Goal: Task Accomplishment & Management: Use online tool/utility

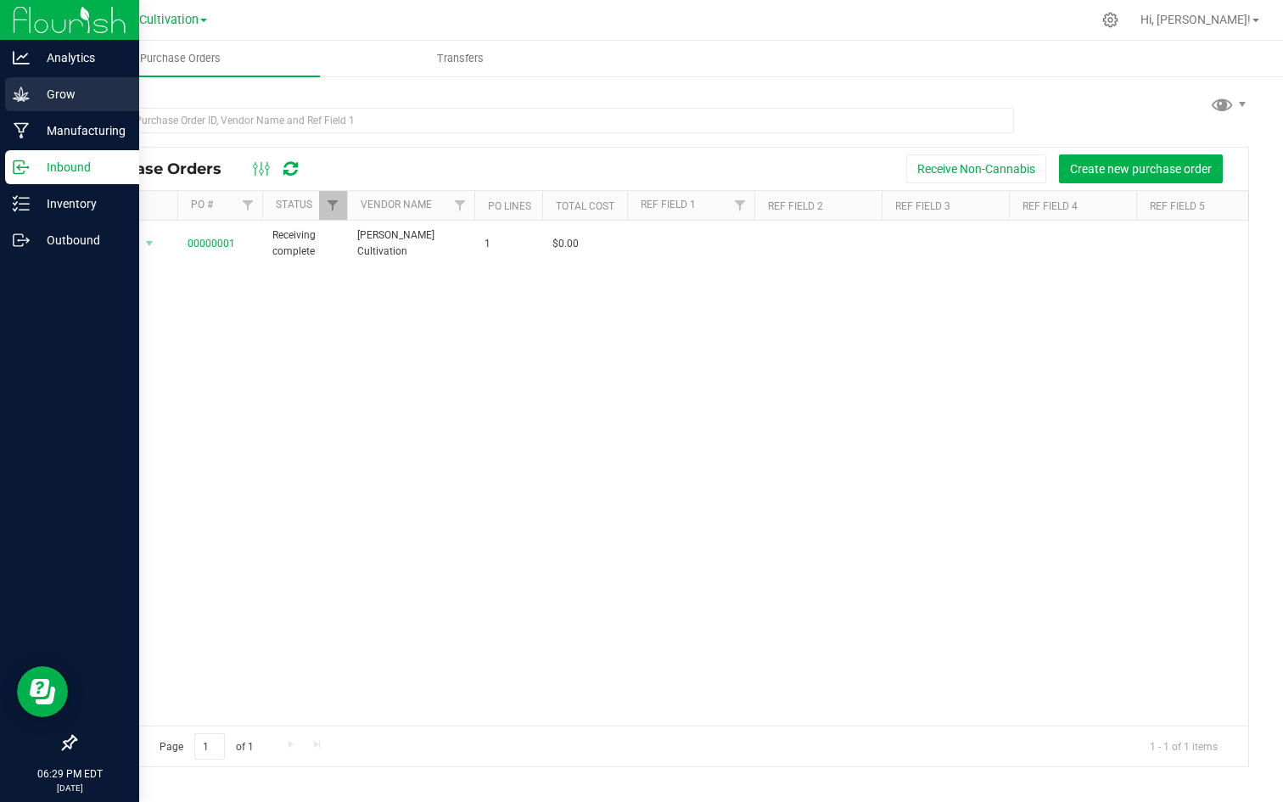
click at [52, 91] on p "Grow" at bounding box center [81, 94] width 102 height 20
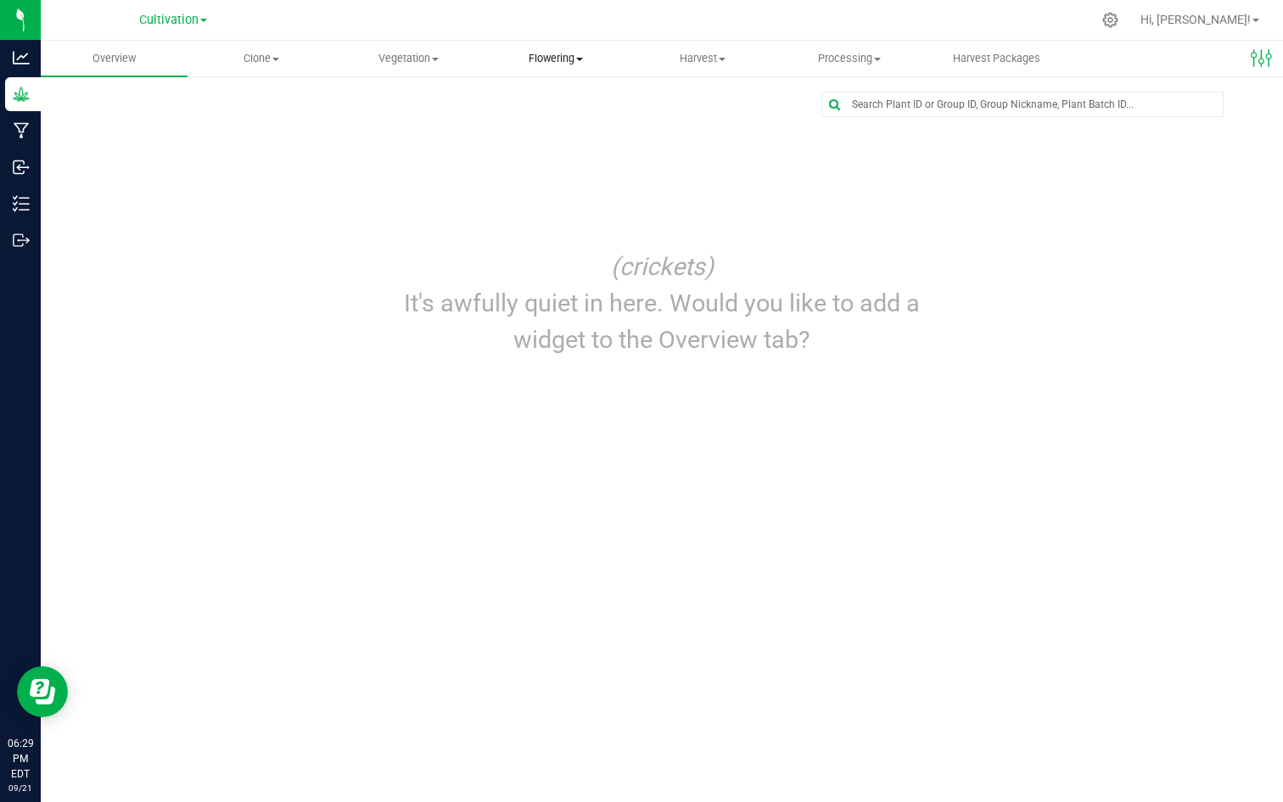
click at [563, 58] on span "Flowering" at bounding box center [555, 58] width 145 height 15
click at [546, 126] on span "Flowering groups" at bounding box center [552, 122] width 141 height 14
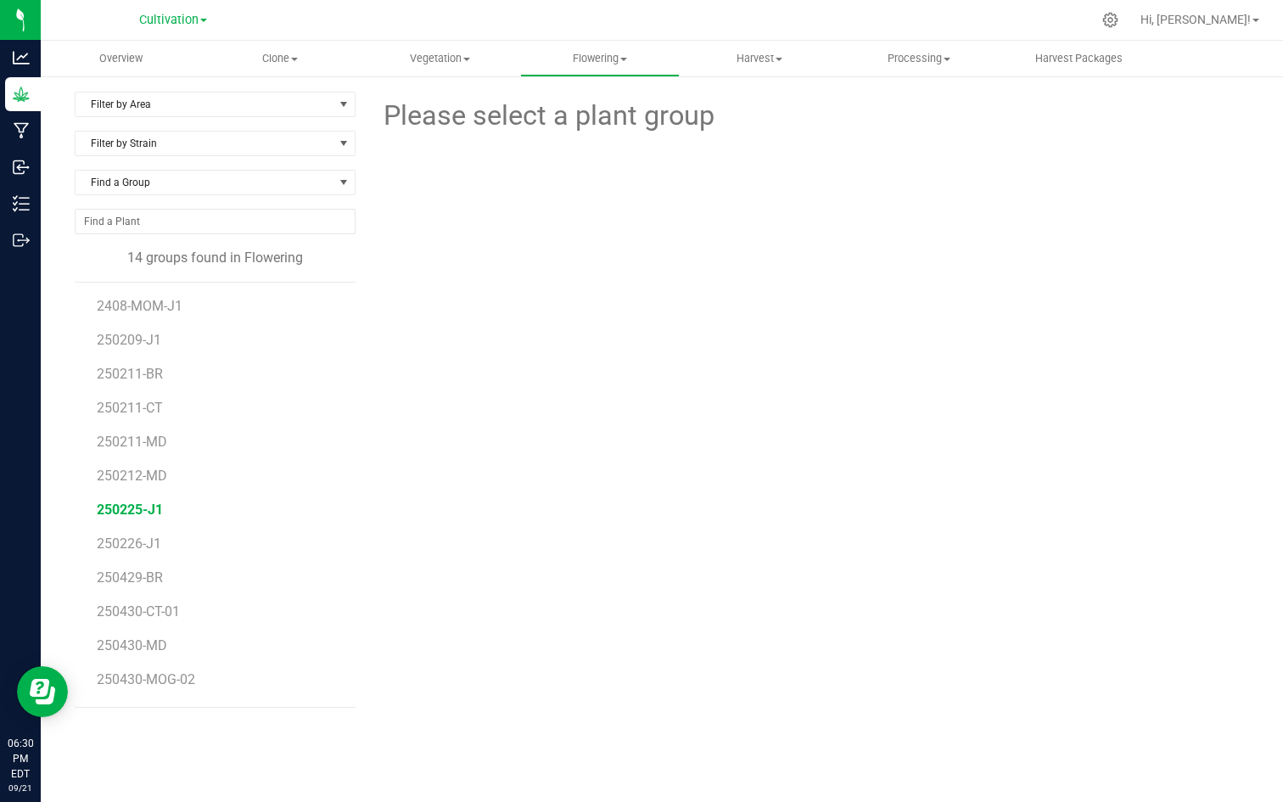
click at [126, 511] on span "250225-J1" at bounding box center [130, 510] width 66 height 16
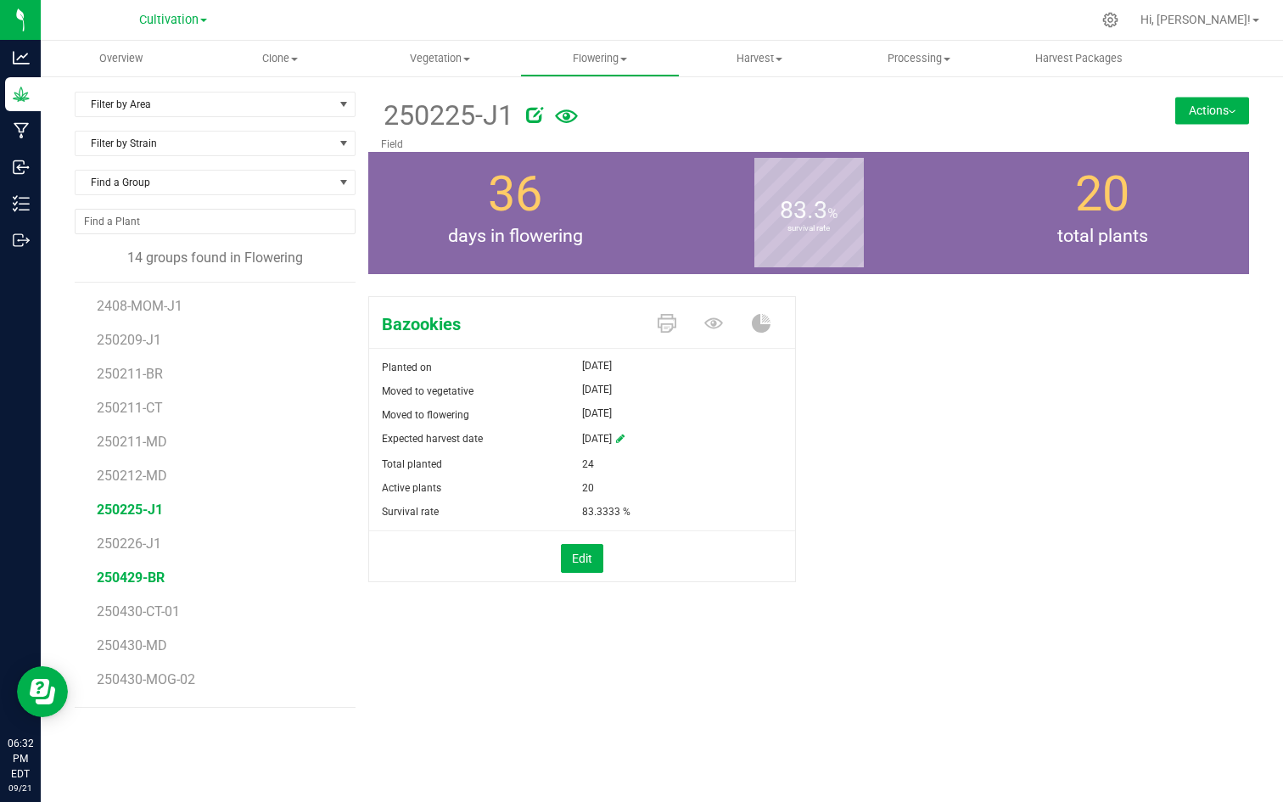
click at [150, 581] on span "250429-BR" at bounding box center [131, 578] width 68 height 16
click at [1235, 104] on button "Actions" at bounding box center [1213, 110] width 74 height 27
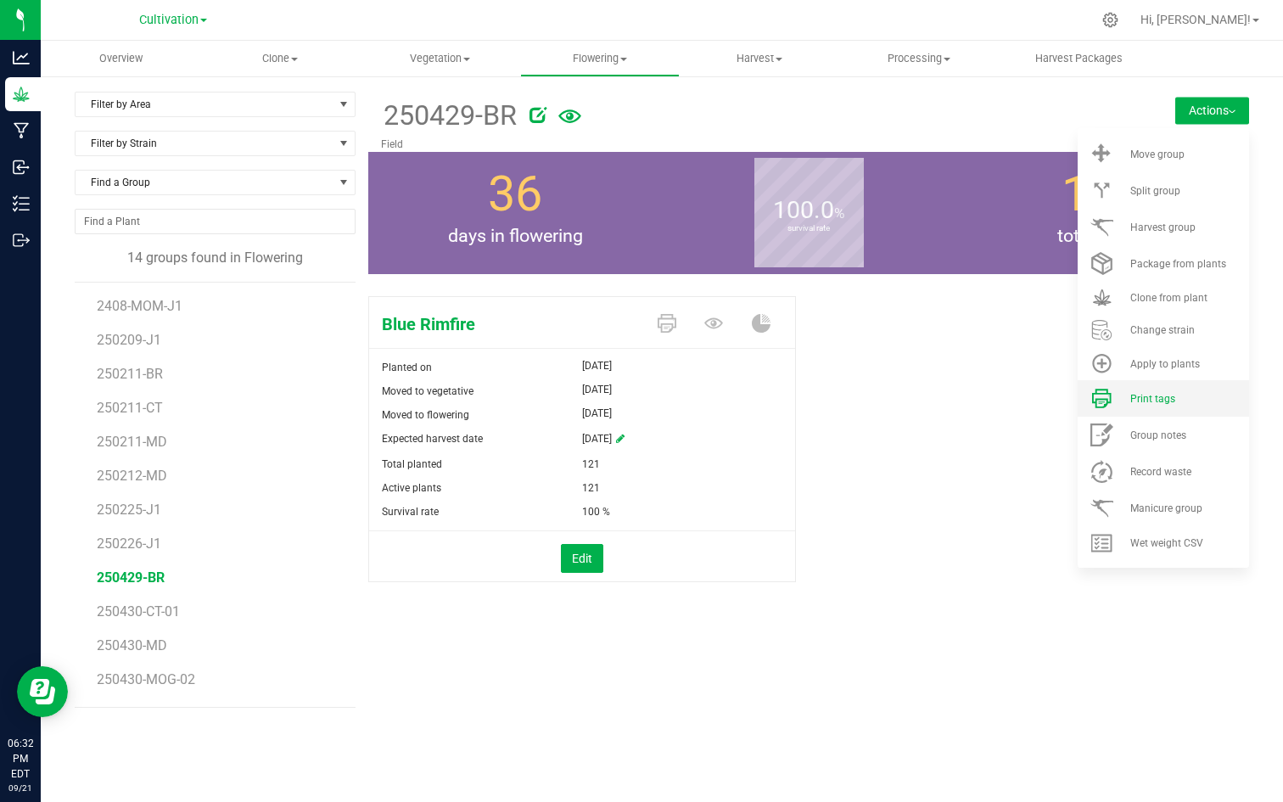
click at [1135, 401] on span "Print tags" at bounding box center [1153, 399] width 45 height 12
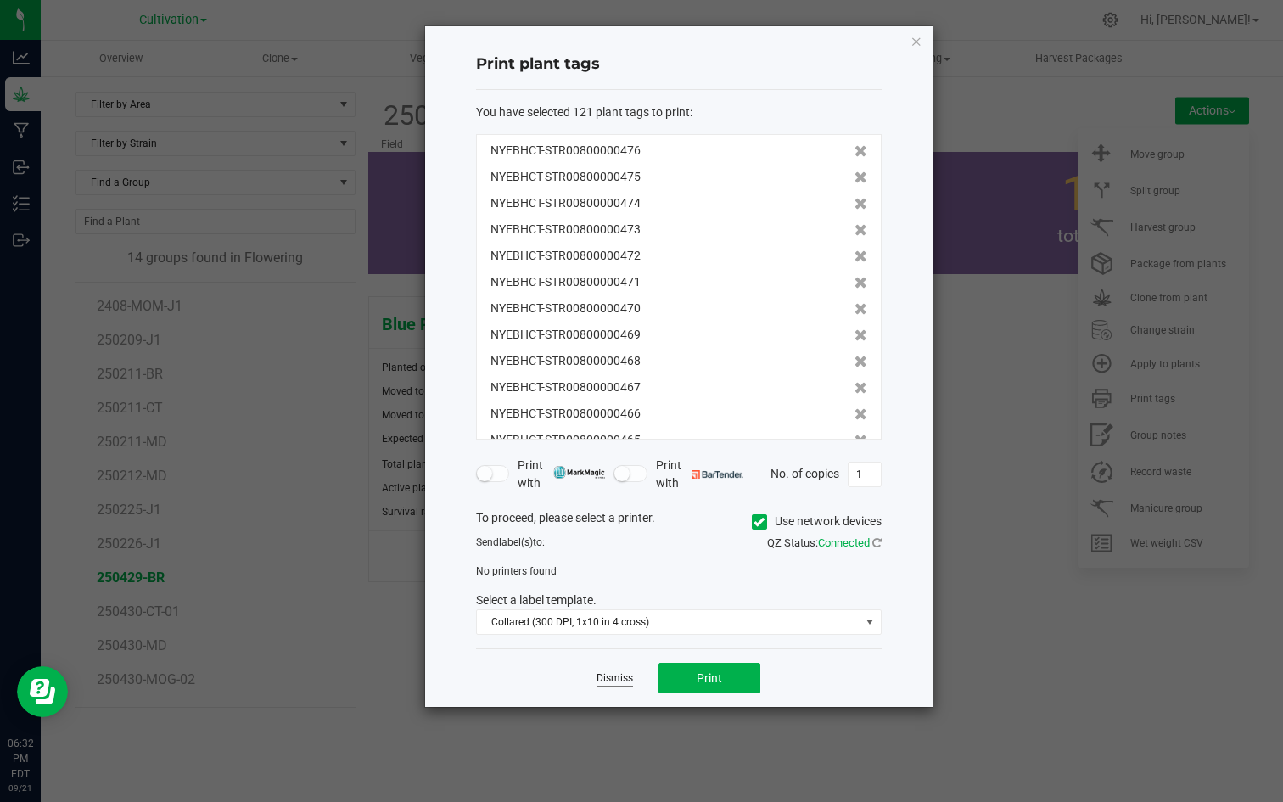
click at [611, 676] on link "Dismiss" at bounding box center [615, 678] width 36 height 14
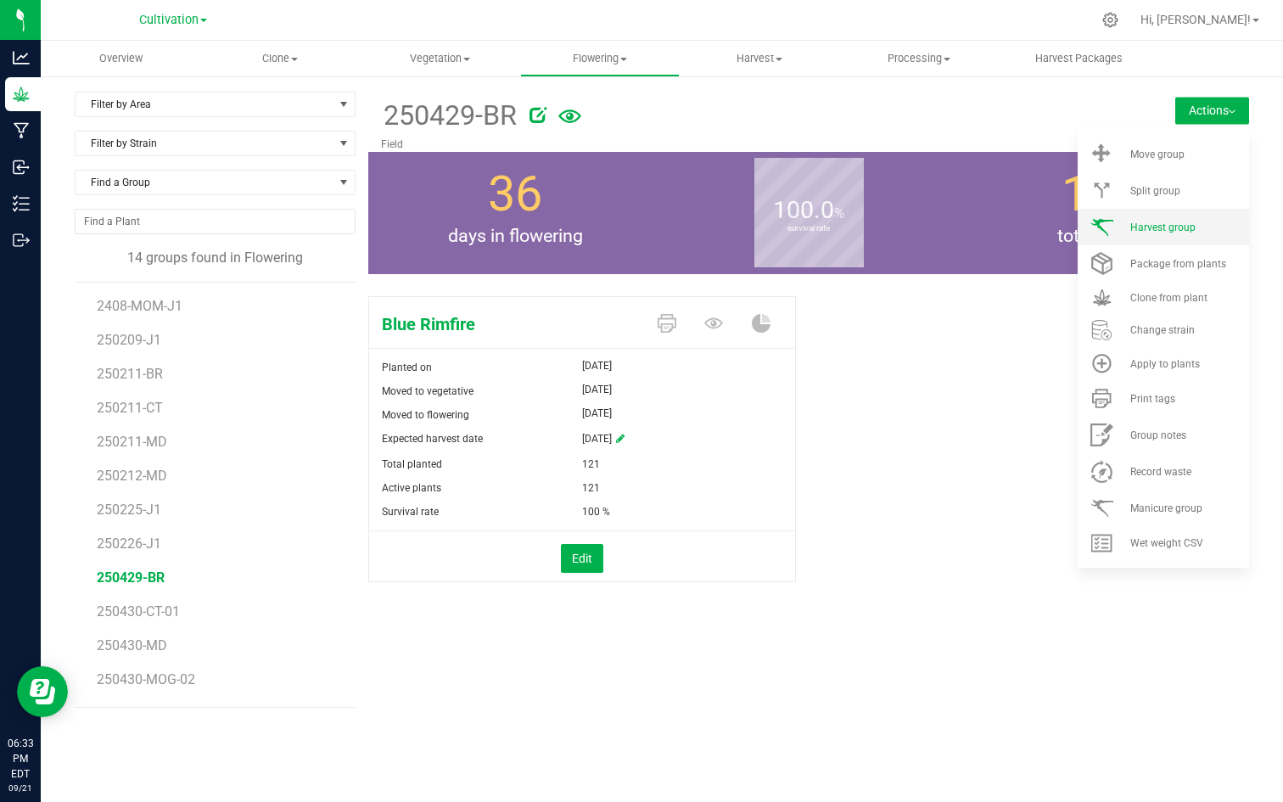
click at [1150, 225] on span "Harvest group" at bounding box center [1163, 228] width 65 height 12
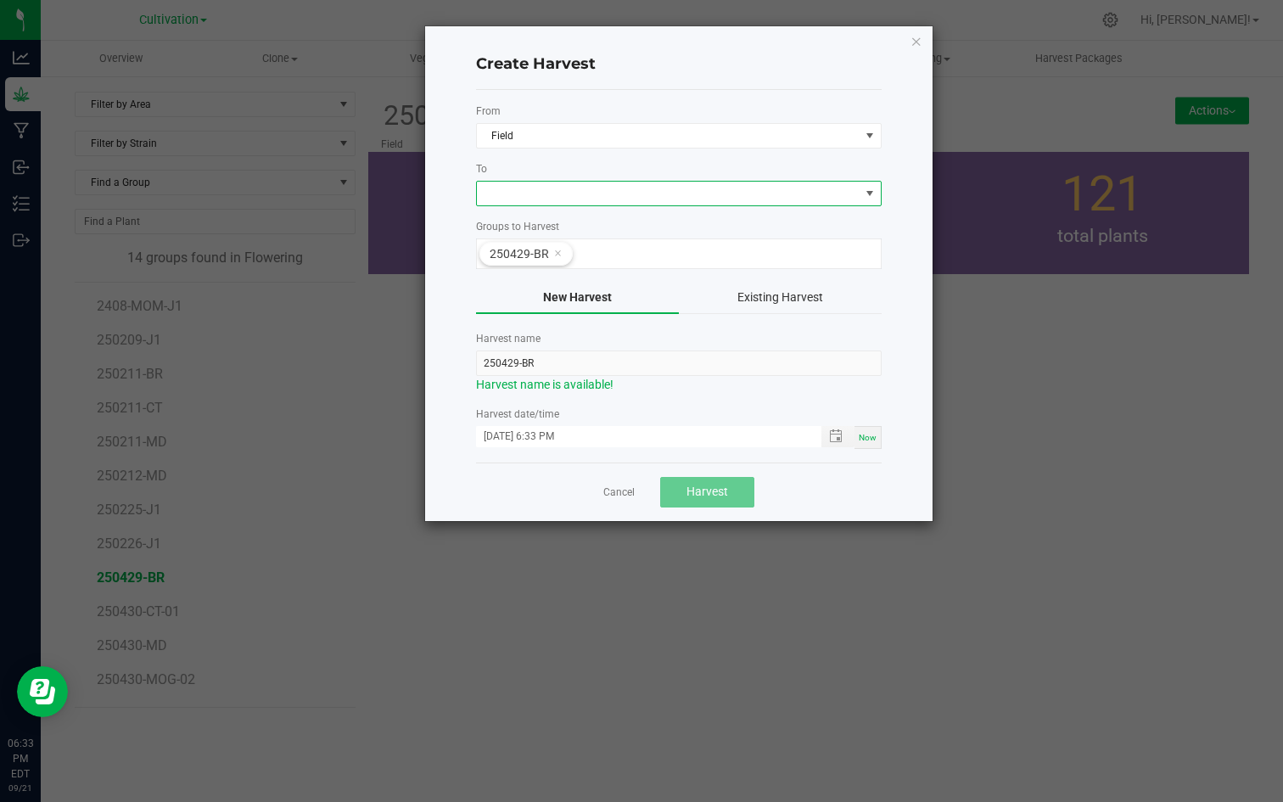
click at [873, 194] on span at bounding box center [870, 194] width 14 height 14
click at [876, 193] on span at bounding box center [870, 194] width 14 height 14
click at [797, 295] on button "Existing Harvest" at bounding box center [780, 298] width 203 height 32
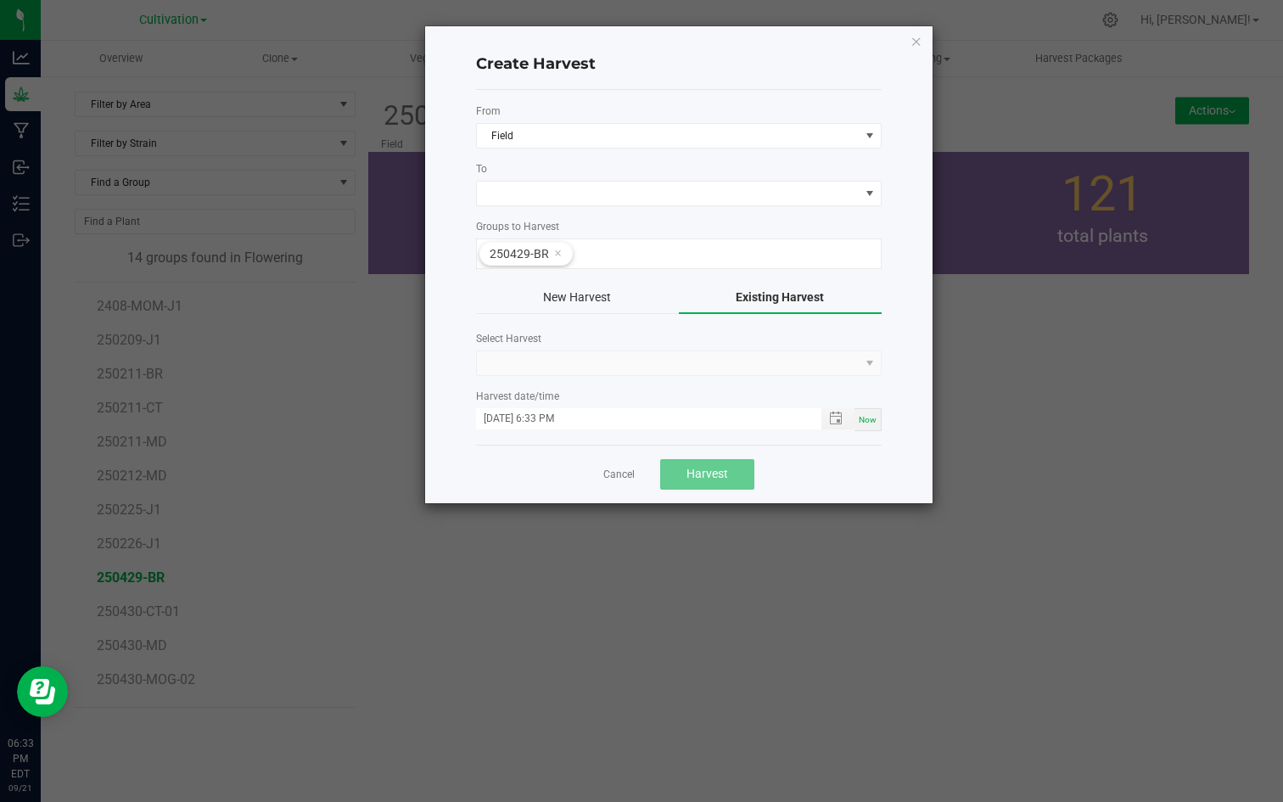
click at [870, 361] on kendo-dropdownlist at bounding box center [679, 363] width 406 height 25
click at [576, 299] on button "New Harvest" at bounding box center [577, 298] width 203 height 32
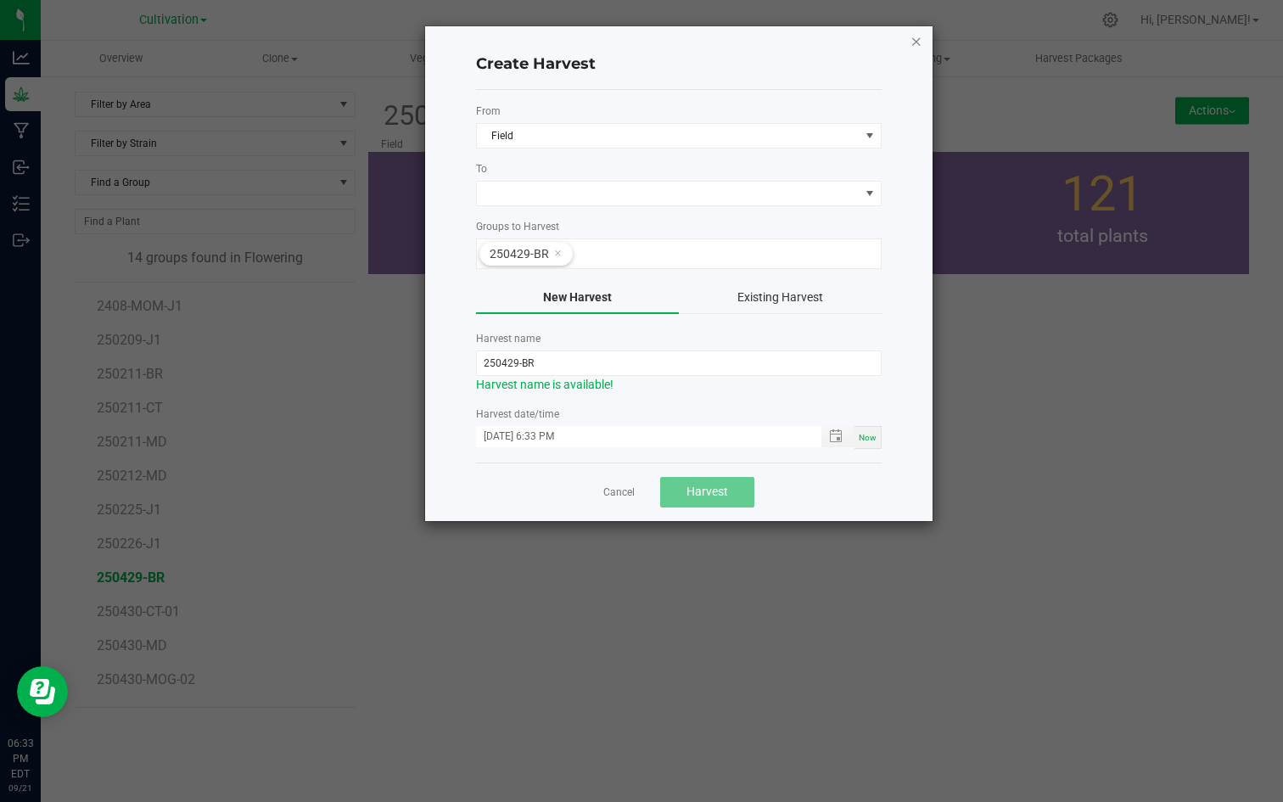
click at [916, 42] on icon "button" at bounding box center [917, 41] width 12 height 20
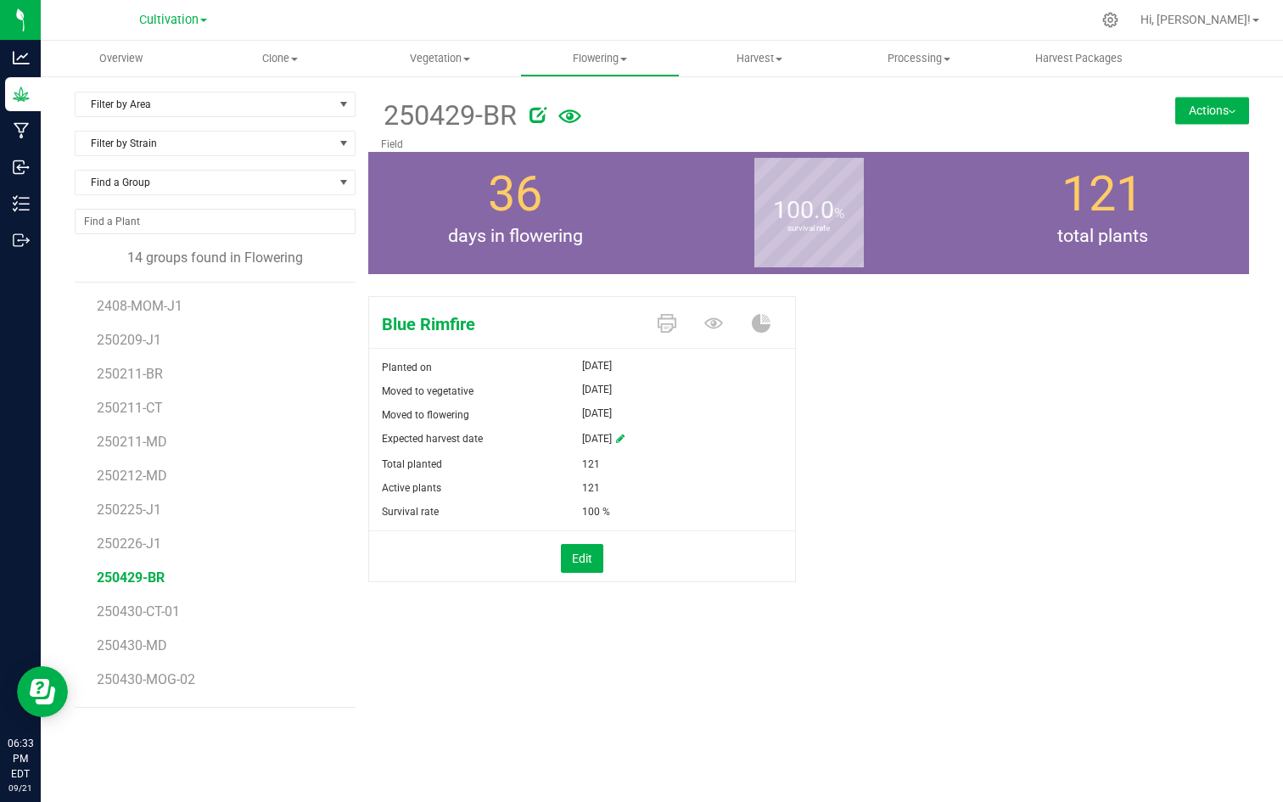
click at [1214, 110] on button "Actions" at bounding box center [1213, 110] width 74 height 27
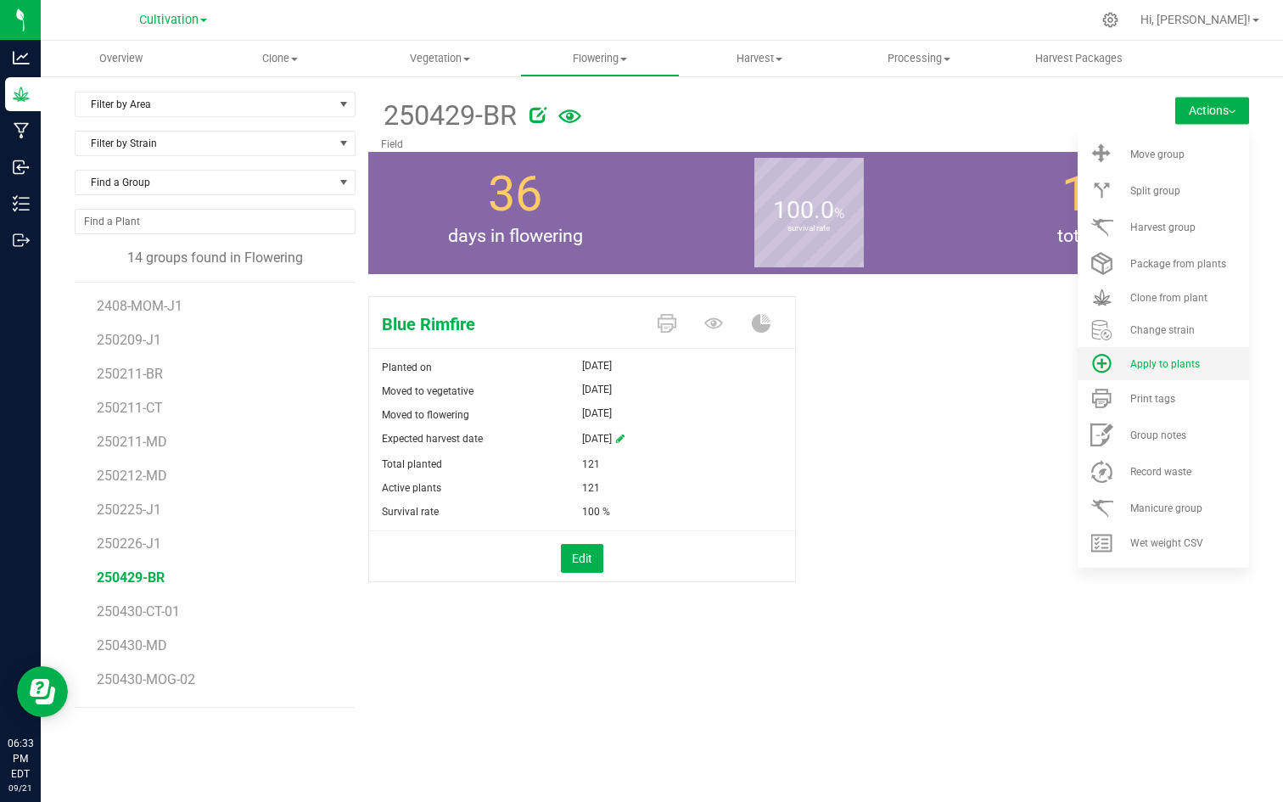
click at [1133, 358] on span "Apply to plants" at bounding box center [1166, 364] width 70 height 12
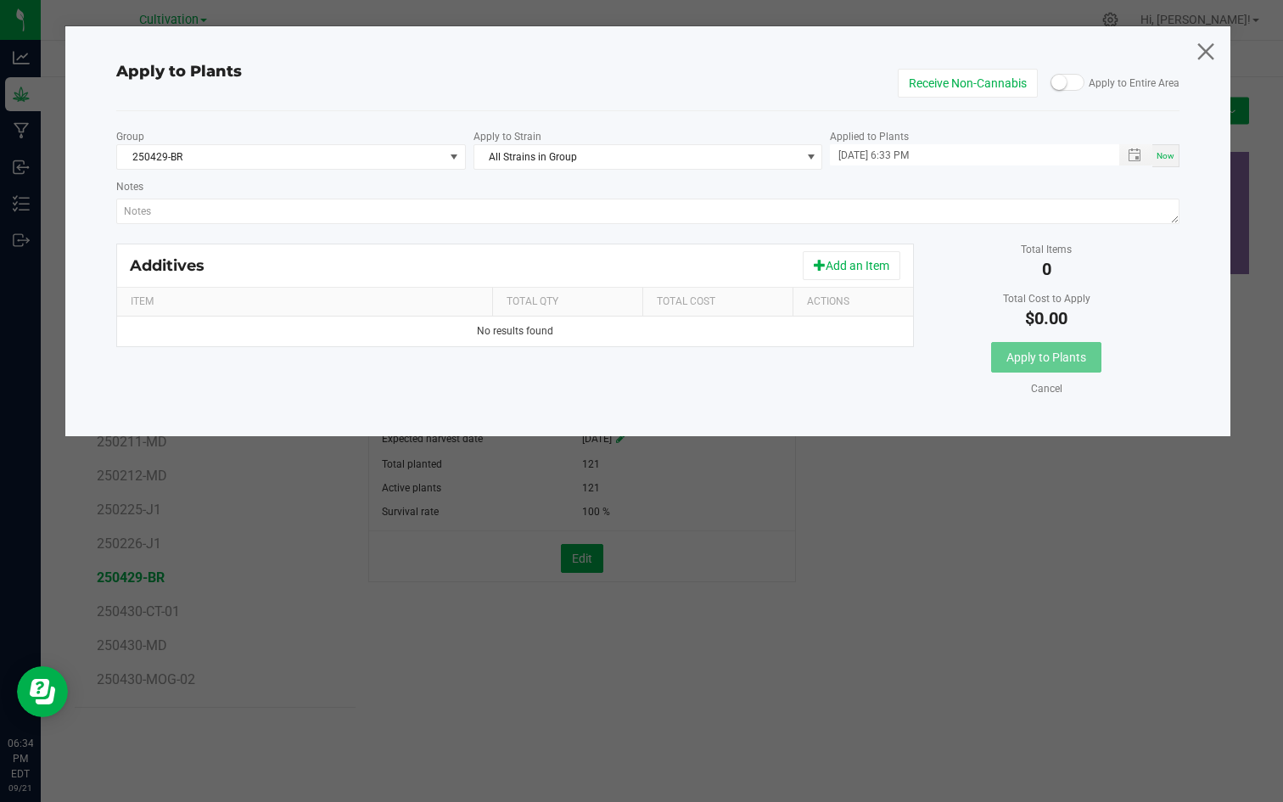
click at [1207, 46] on icon at bounding box center [1206, 51] width 23 height 41
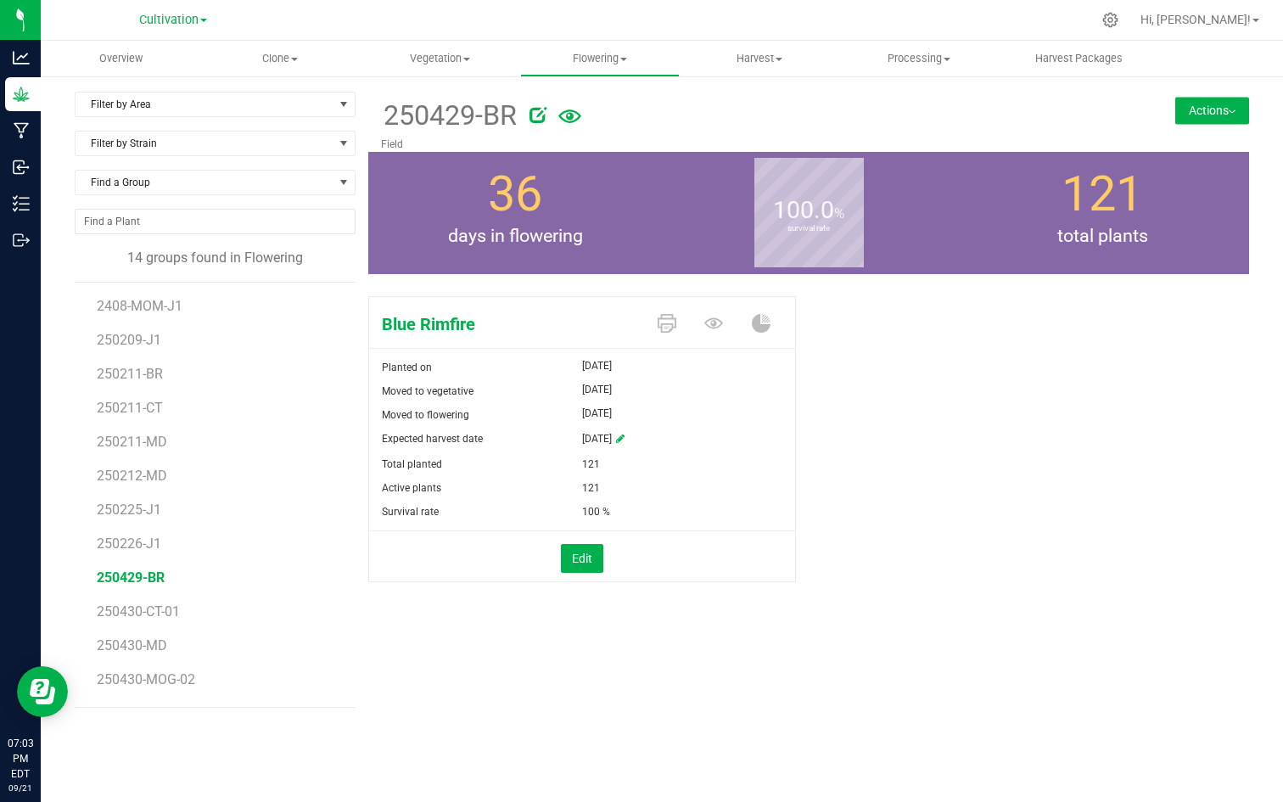
click at [1019, 334] on div "Blue Rimfire Planted on [DATE] Moved to vegetative [DATE] Moved to flowering [D…" at bounding box center [808, 456] width 881 height 335
click at [778, 59] on span at bounding box center [779, 59] width 7 height 3
click at [731, 126] on span "Harvested plants" at bounding box center [749, 122] width 139 height 14
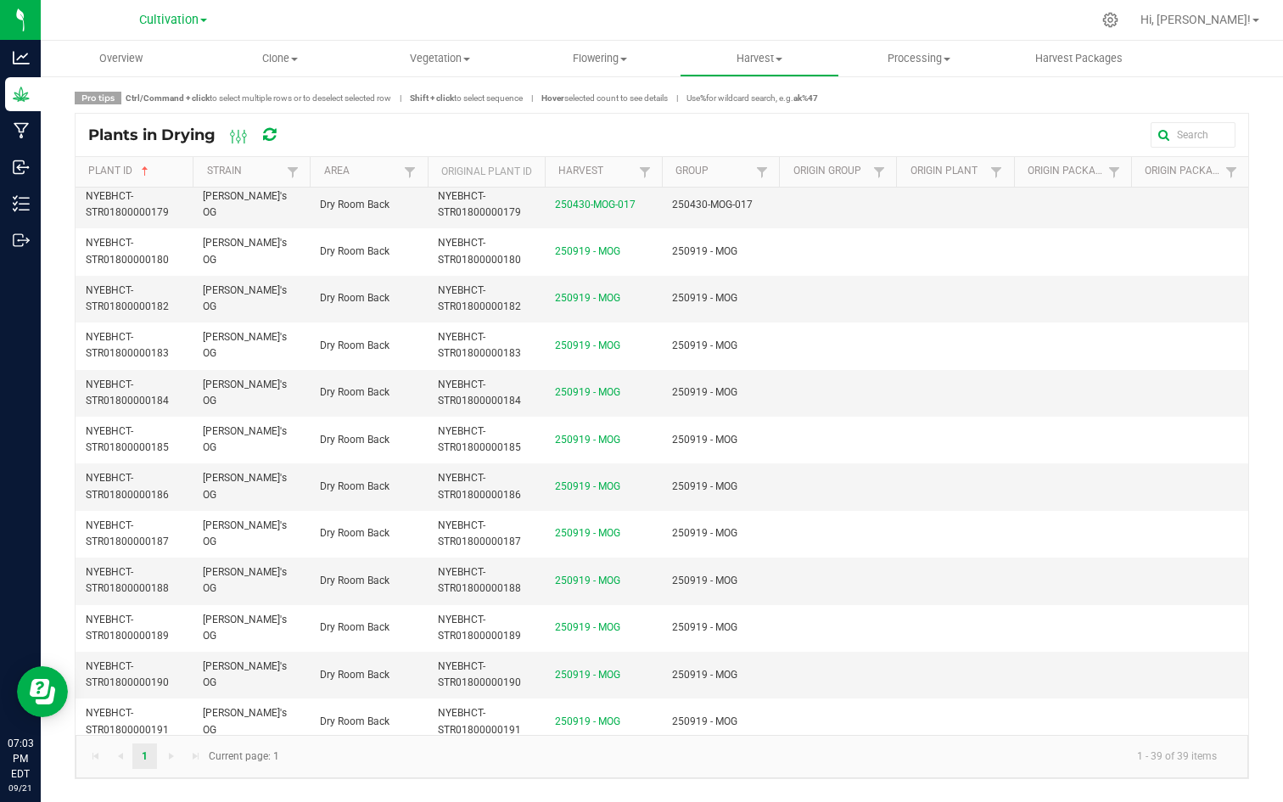
scroll to position [1186, 0]
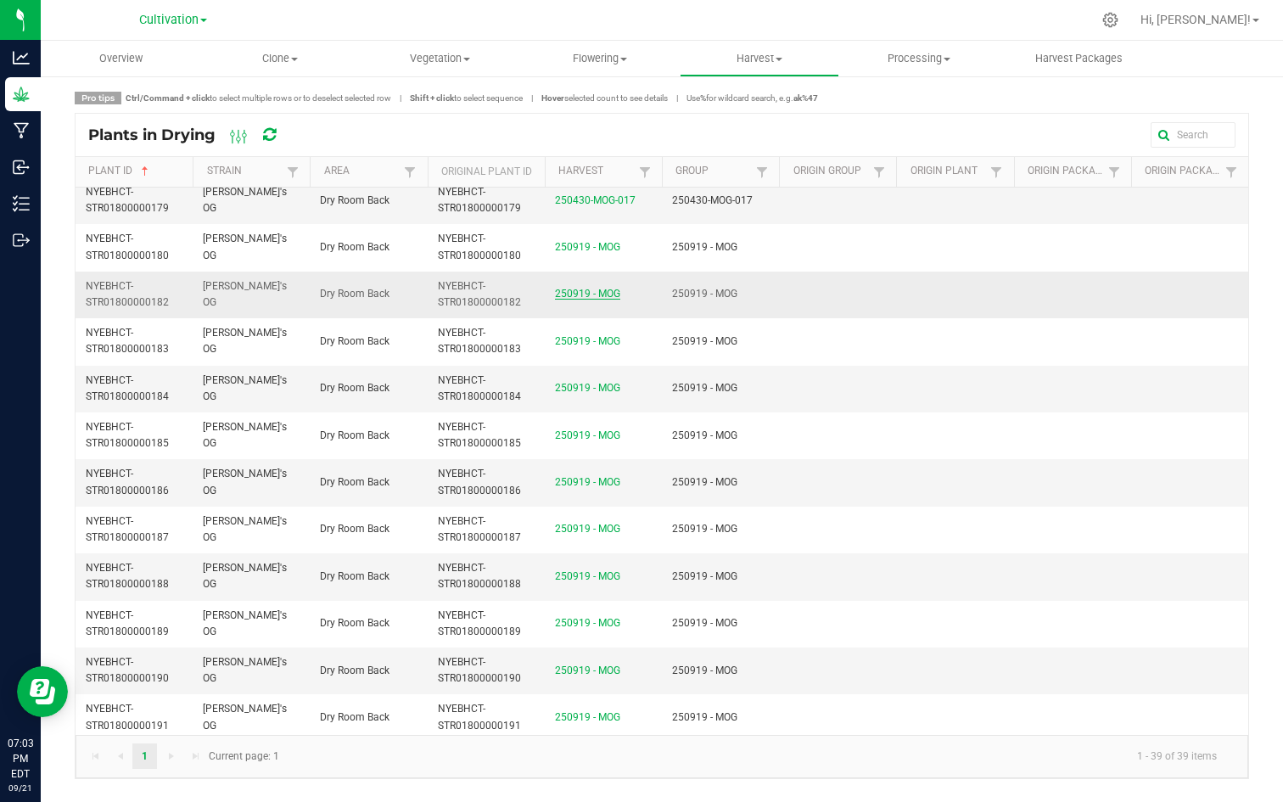
click at [584, 296] on link "250919 - MOG" at bounding box center [587, 294] width 65 height 12
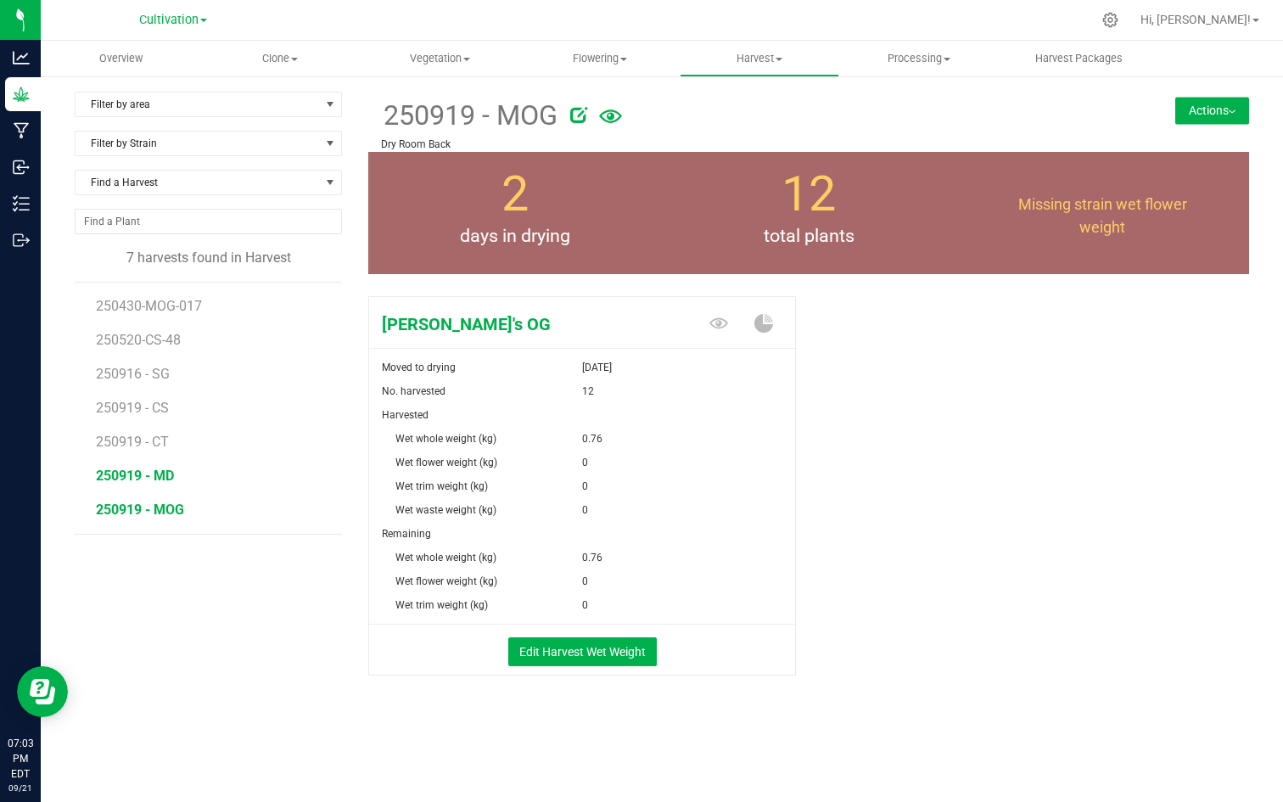
click at [128, 473] on span "250919 - MD" at bounding box center [135, 476] width 78 height 16
click at [137, 441] on span "250919 - CT" at bounding box center [133, 442] width 75 height 16
click at [145, 414] on span "250919 - CS" at bounding box center [133, 408] width 75 height 16
click at [147, 380] on span "250916 - SG" at bounding box center [134, 374] width 76 height 16
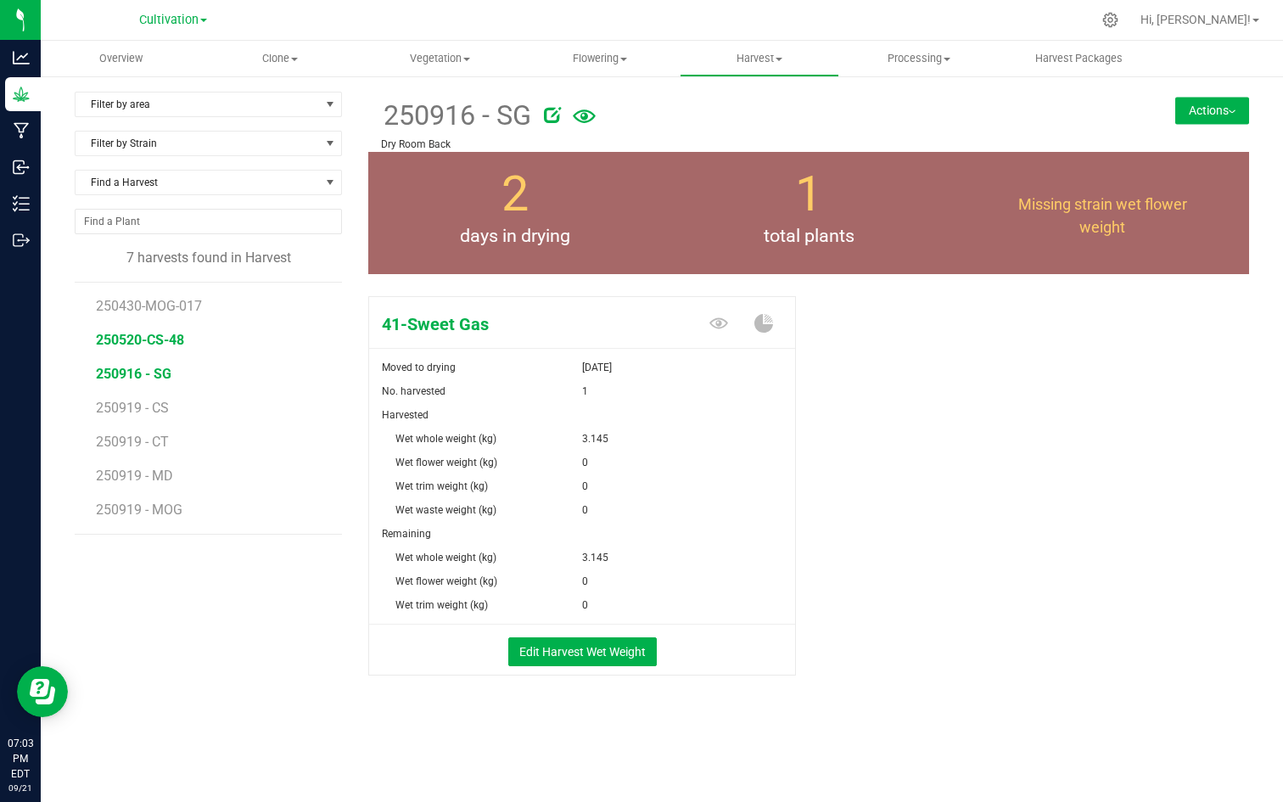
click at [153, 345] on span "250520-CS-48" at bounding box center [140, 340] width 88 height 16
click at [154, 307] on span "250430-MOG-017" at bounding box center [150, 306] width 109 height 16
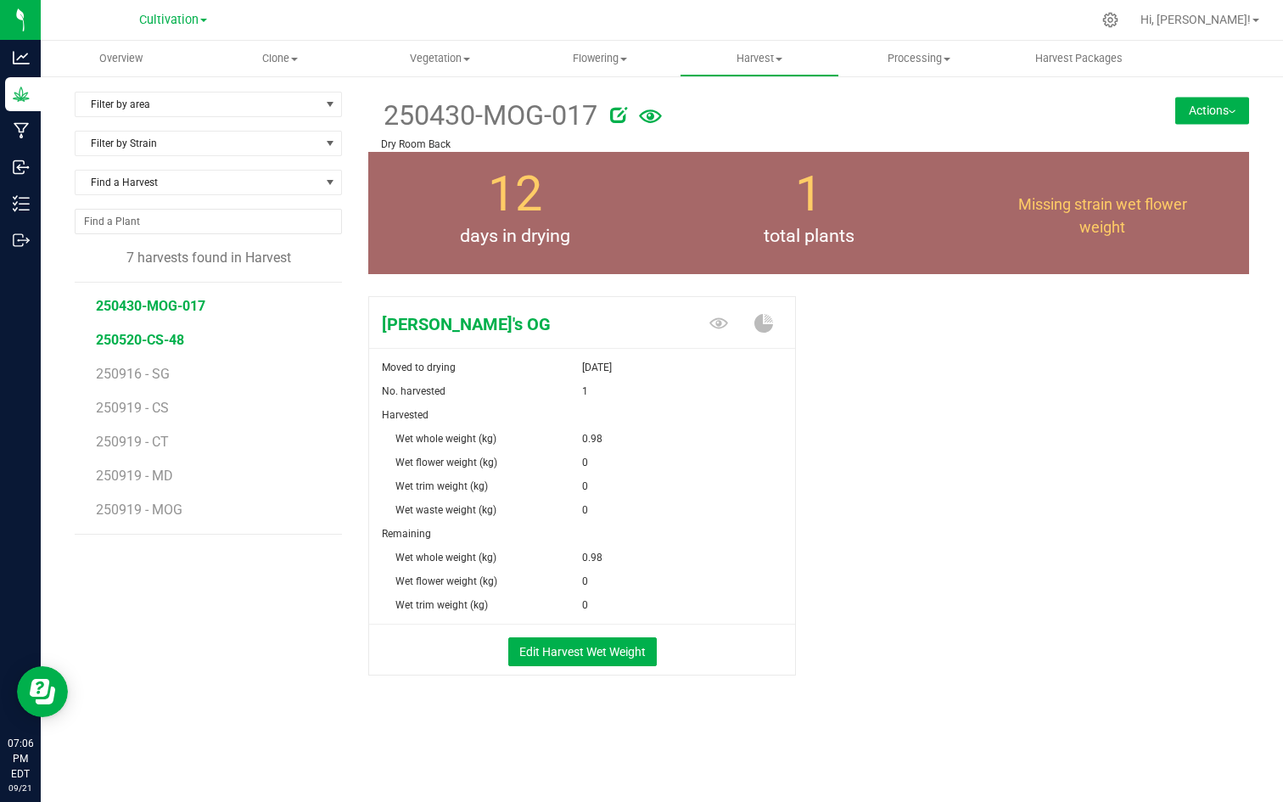
click at [155, 342] on span "250520-CS-48" at bounding box center [140, 340] width 88 height 16
click at [164, 513] on span "250919 - MOG" at bounding box center [140, 510] width 88 height 16
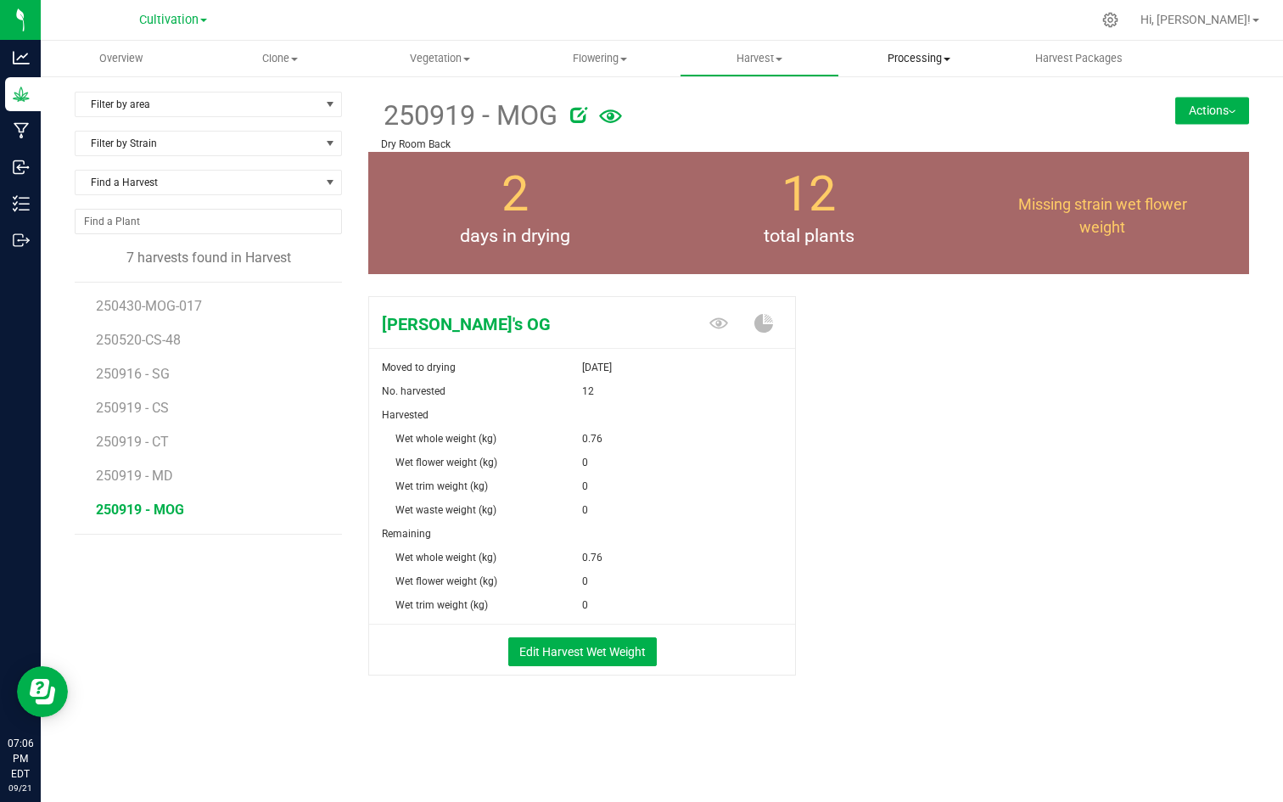
click at [939, 58] on span "Processing" at bounding box center [919, 58] width 158 height 15
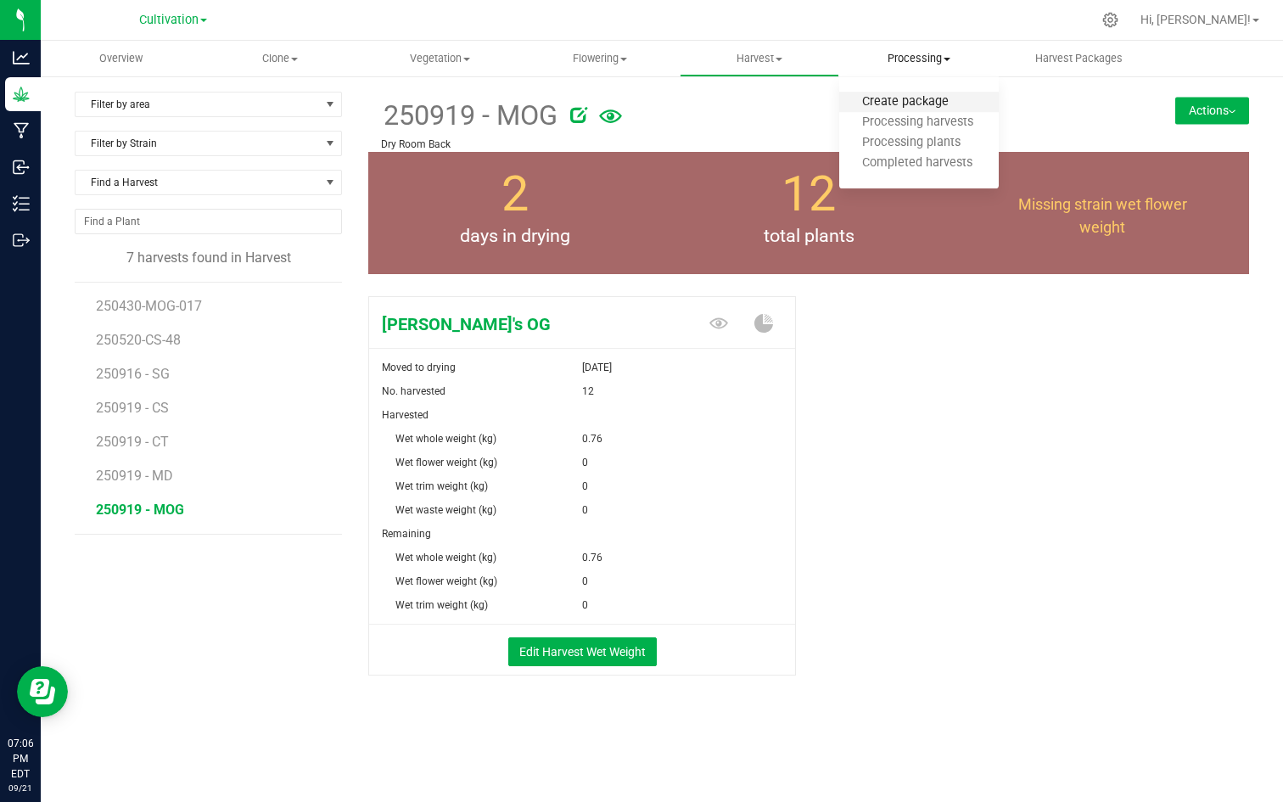
click at [899, 106] on span "Create package" at bounding box center [905, 102] width 132 height 14
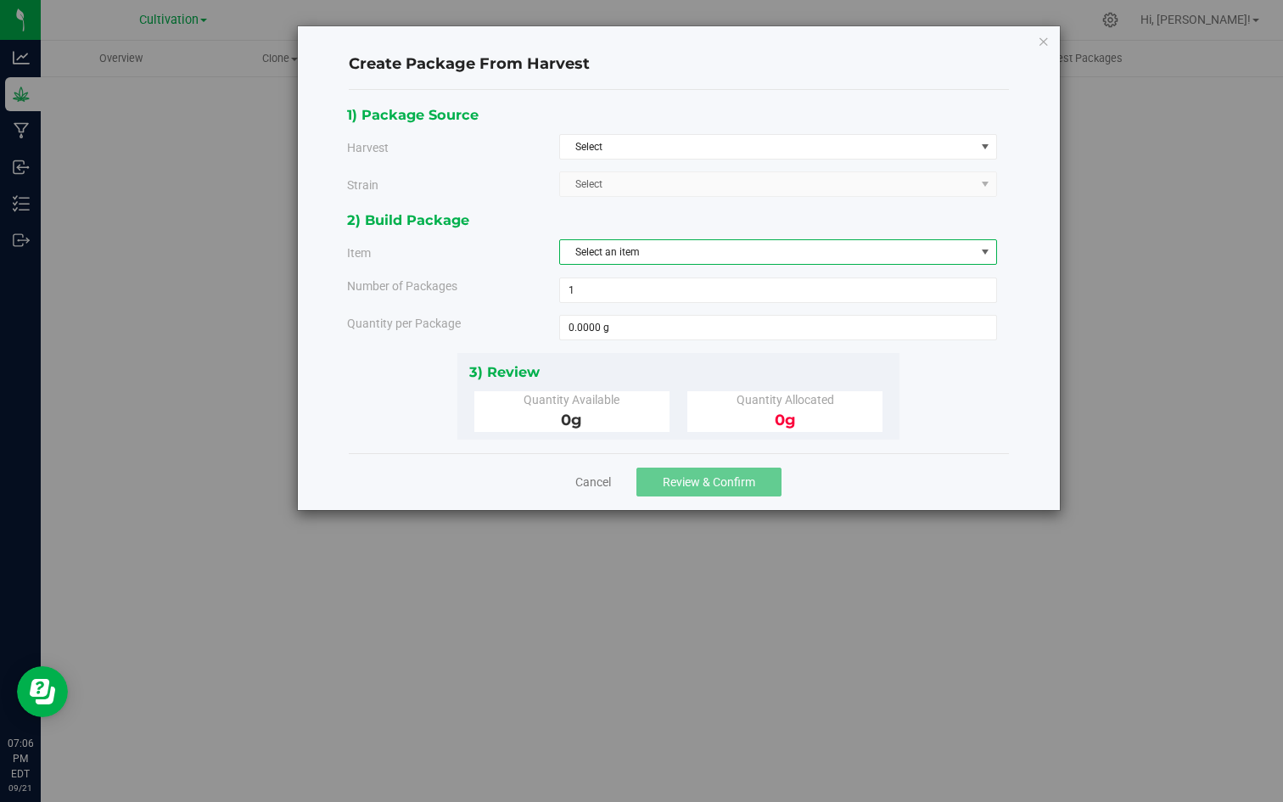
click at [987, 253] on span "select" at bounding box center [986, 252] width 14 height 14
click at [987, 182] on span "Select Select 41-Sweet Gas ACDC x CW AKKLP Annies OG BC1 Bazookies Blue Carbine…" at bounding box center [778, 183] width 438 height 25
click at [985, 147] on span "select" at bounding box center [986, 147] width 14 height 14
click at [1160, 206] on div "Create Package From Harvest 1) Package Source Harvest Select Select 250121-MIM …" at bounding box center [648, 401] width 1296 height 802
click at [1044, 44] on icon "button" at bounding box center [1044, 41] width 12 height 20
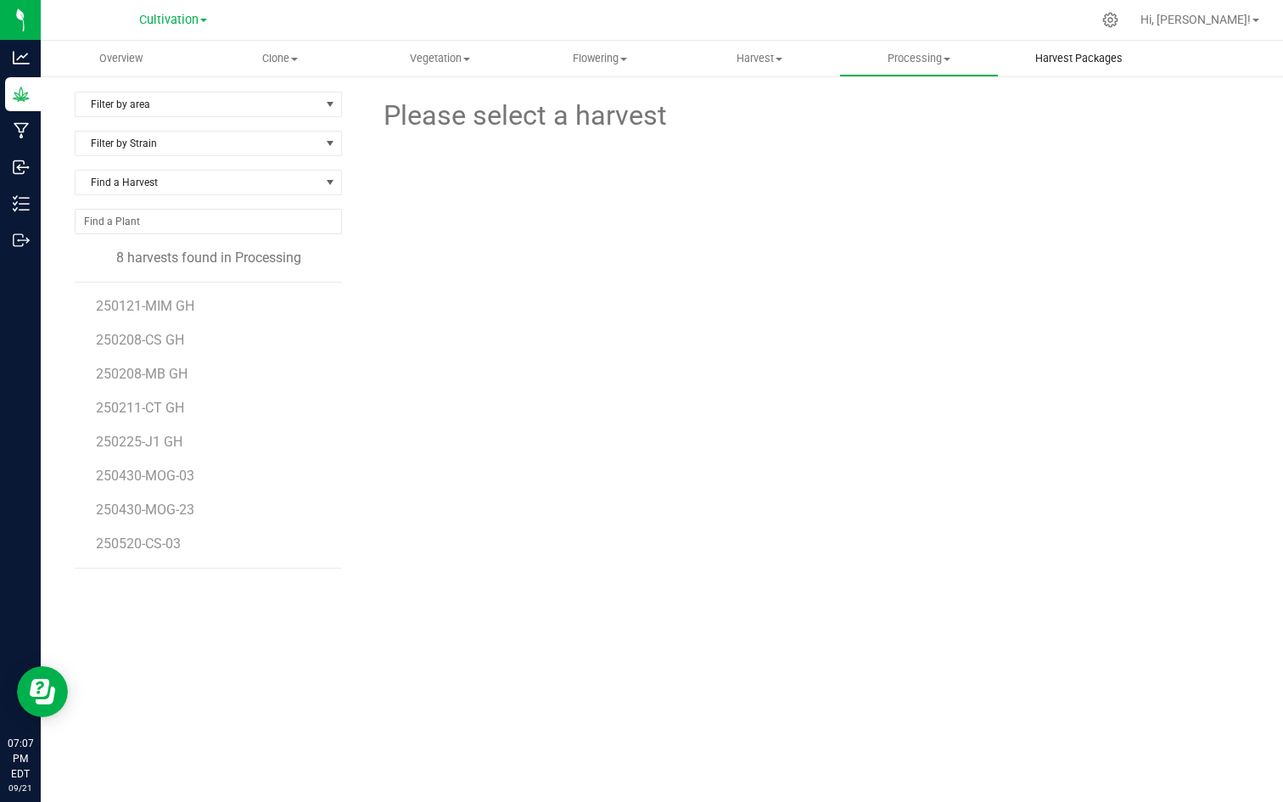
click at [1081, 59] on span "Harvest Packages" at bounding box center [1079, 58] width 133 height 15
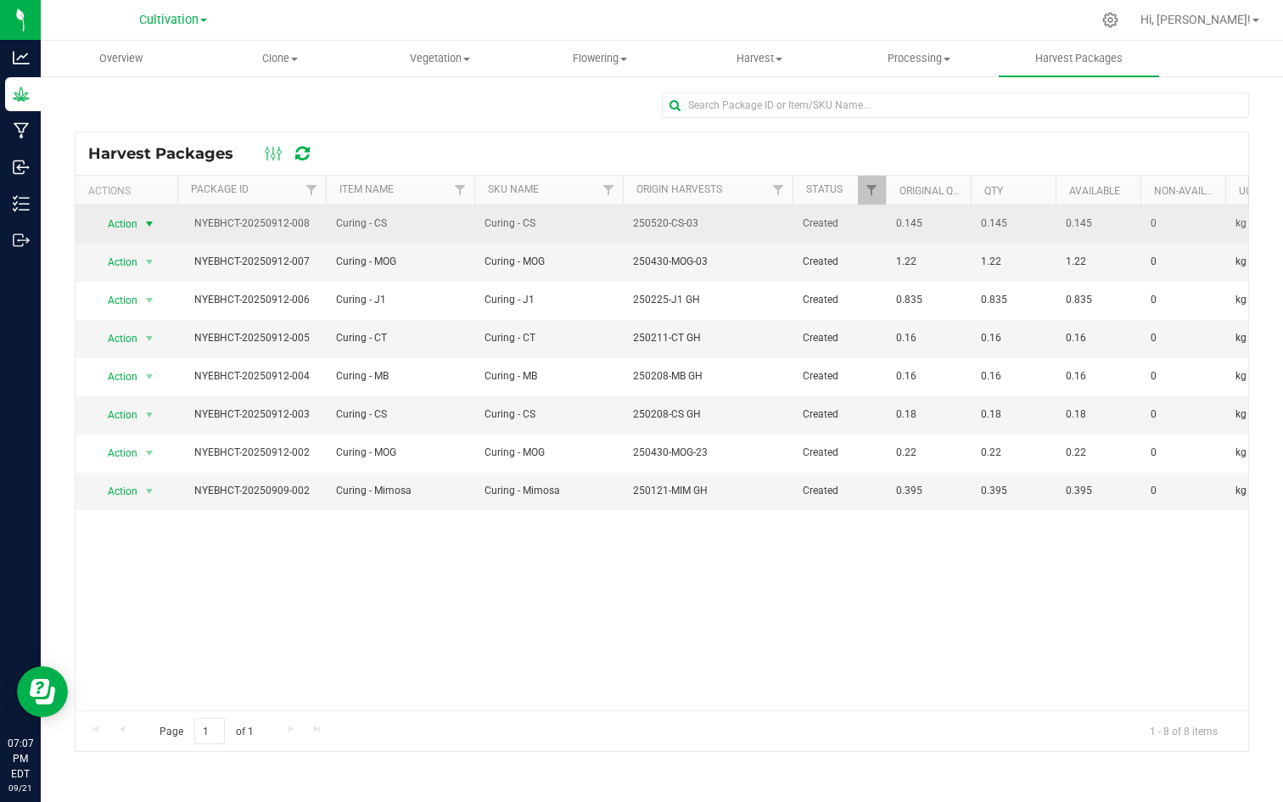
click at [152, 223] on span "select" at bounding box center [150, 224] width 14 height 14
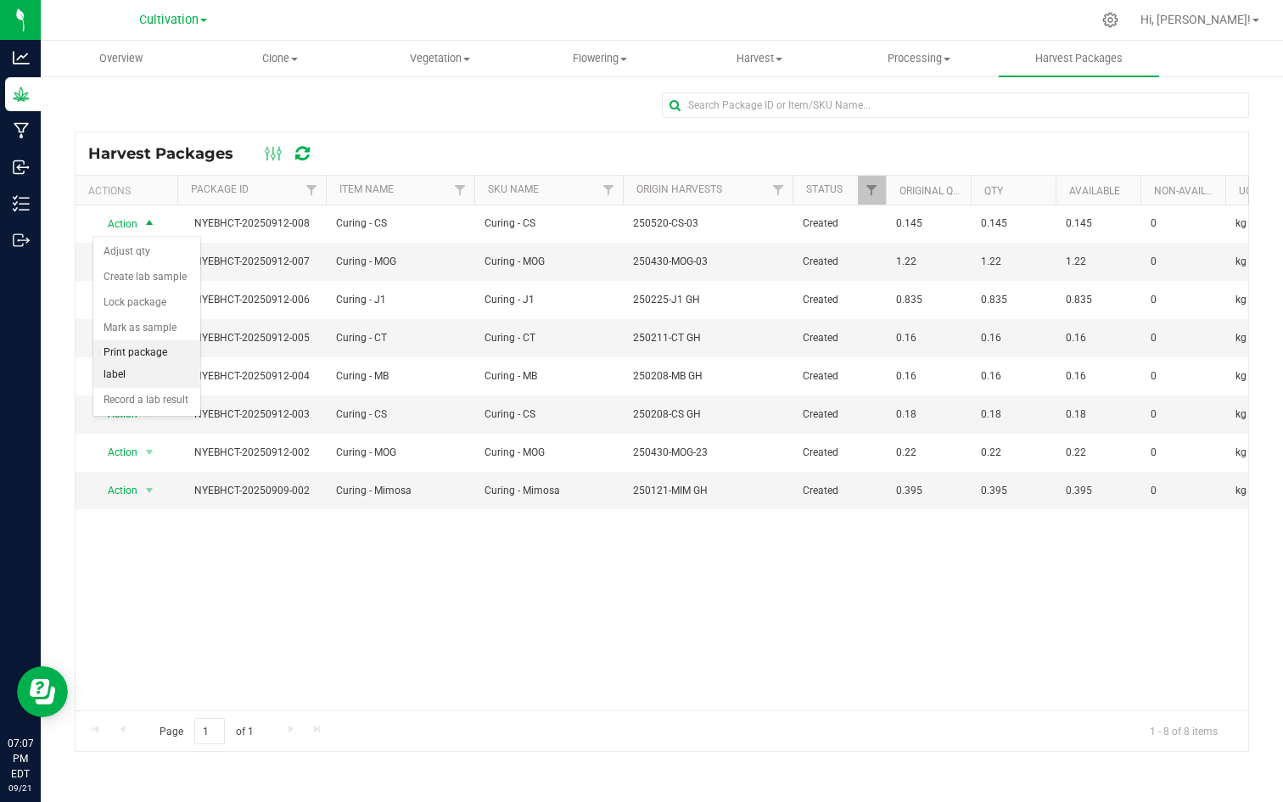
click at [138, 348] on li "Print package label" at bounding box center [146, 363] width 107 height 47
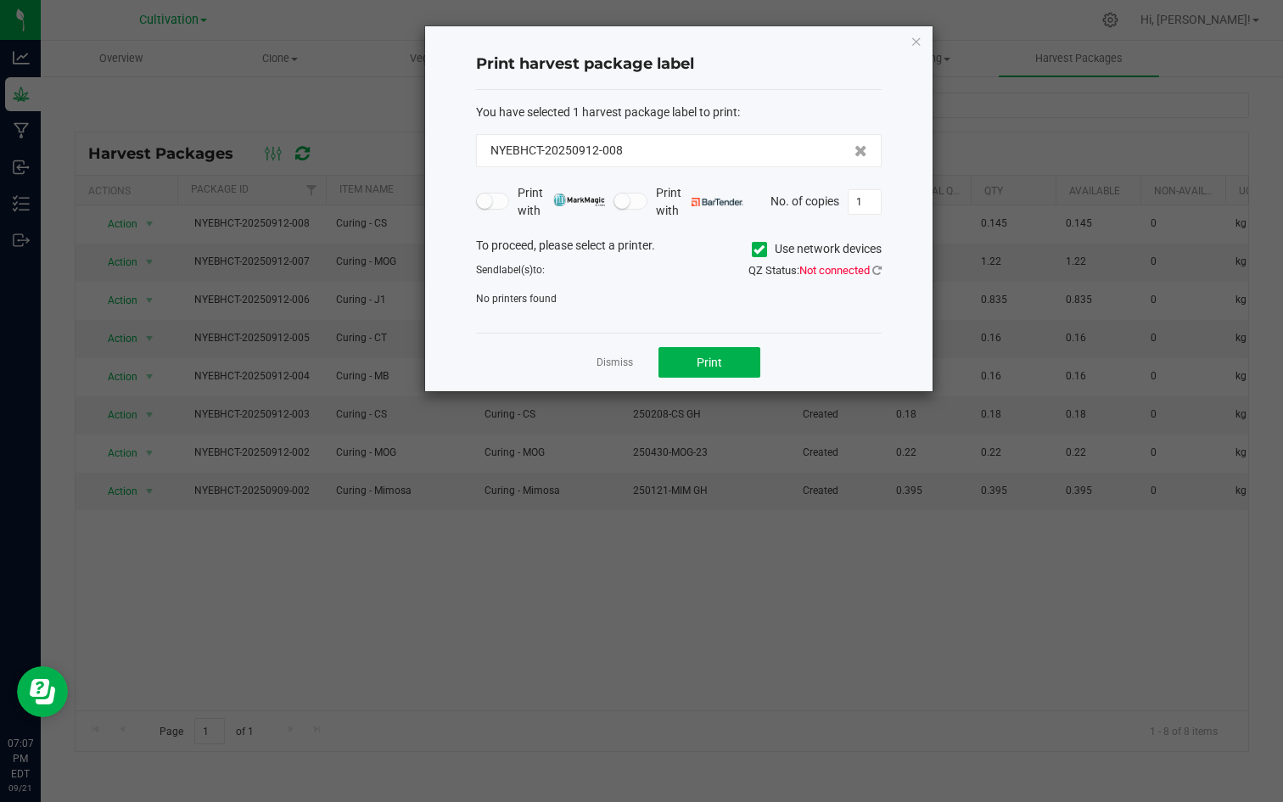
click at [565, 250] on div "To proceed, please select a printer. Use network devices" at bounding box center [678, 249] width 431 height 25
click at [651, 244] on div "To proceed, please select a printer. Use network devices" at bounding box center [678, 249] width 431 height 25
click at [554, 300] on span "No printers found" at bounding box center [516, 299] width 81 height 12
click at [568, 297] on div "No printers found" at bounding box center [678, 298] width 431 height 15
click at [917, 42] on icon "button" at bounding box center [917, 41] width 12 height 20
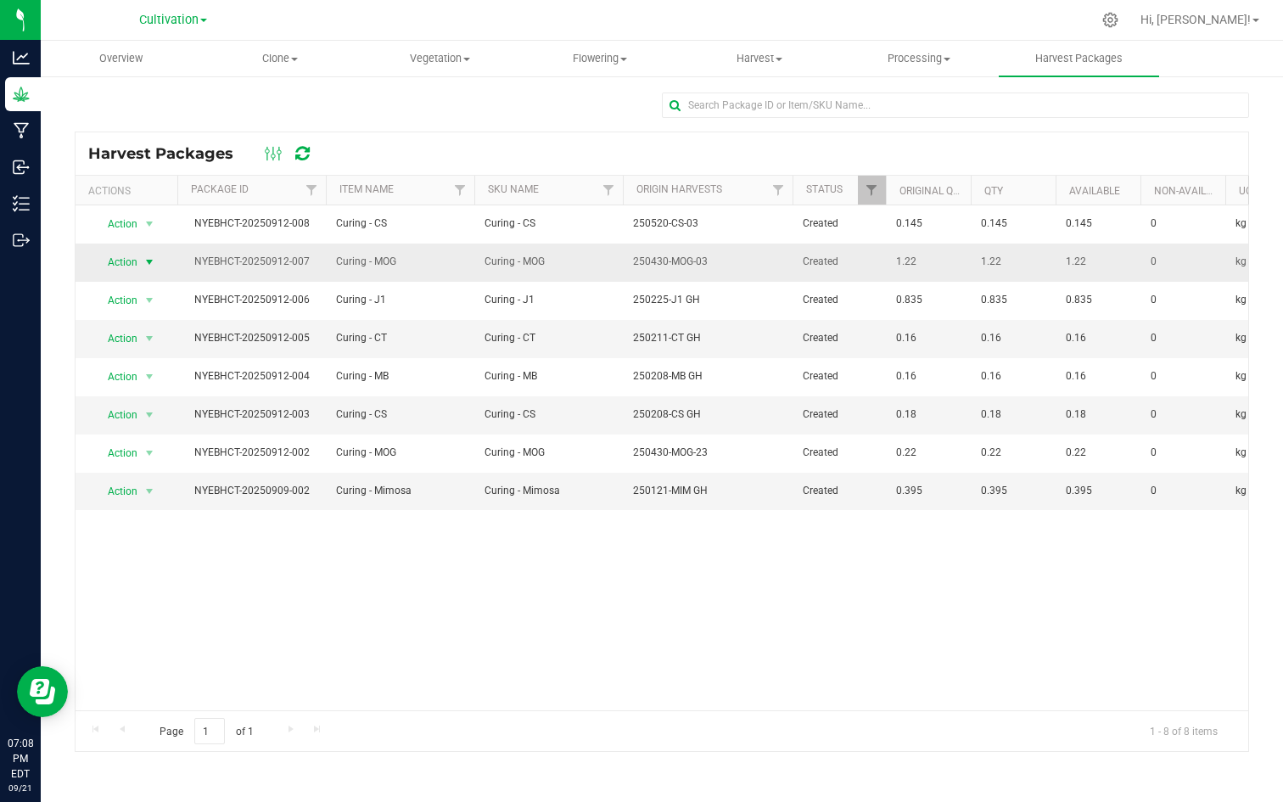
click at [149, 261] on span "select" at bounding box center [150, 262] width 14 height 14
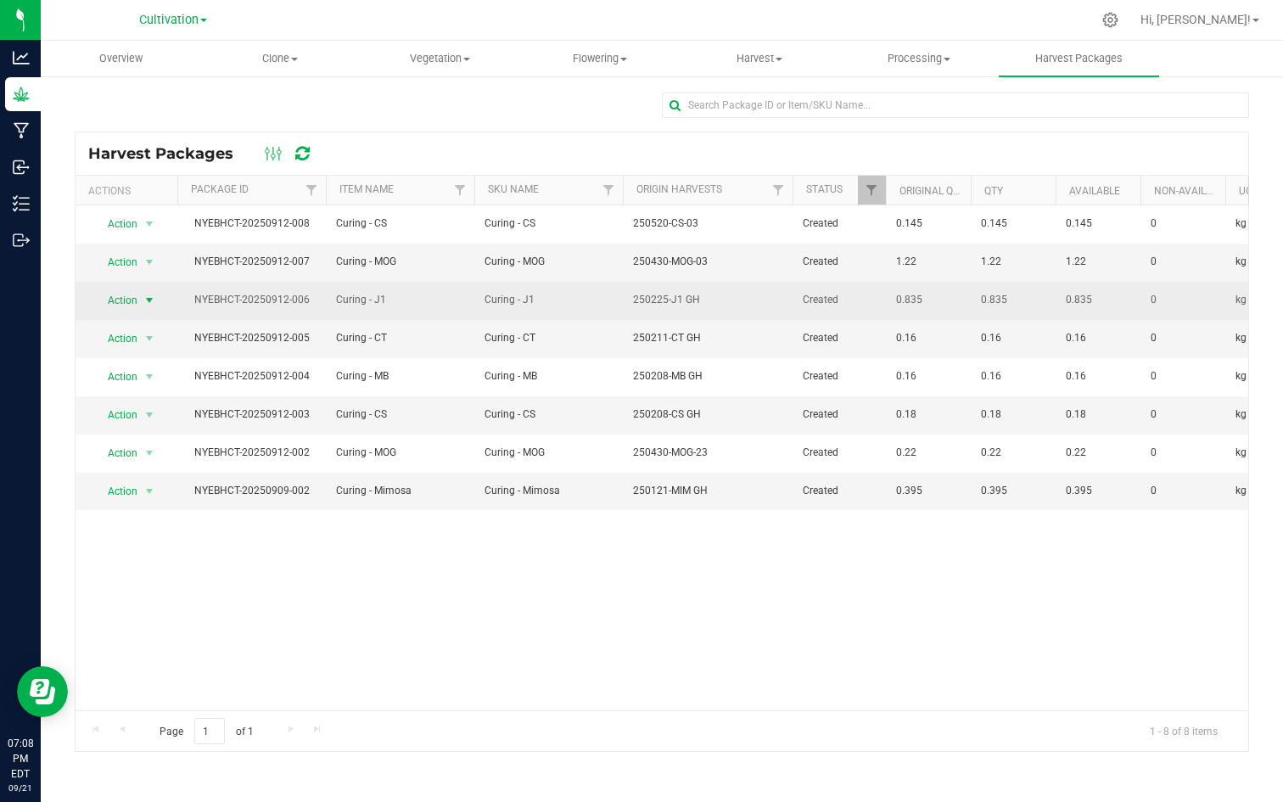
click at [149, 299] on span "select" at bounding box center [150, 301] width 14 height 14
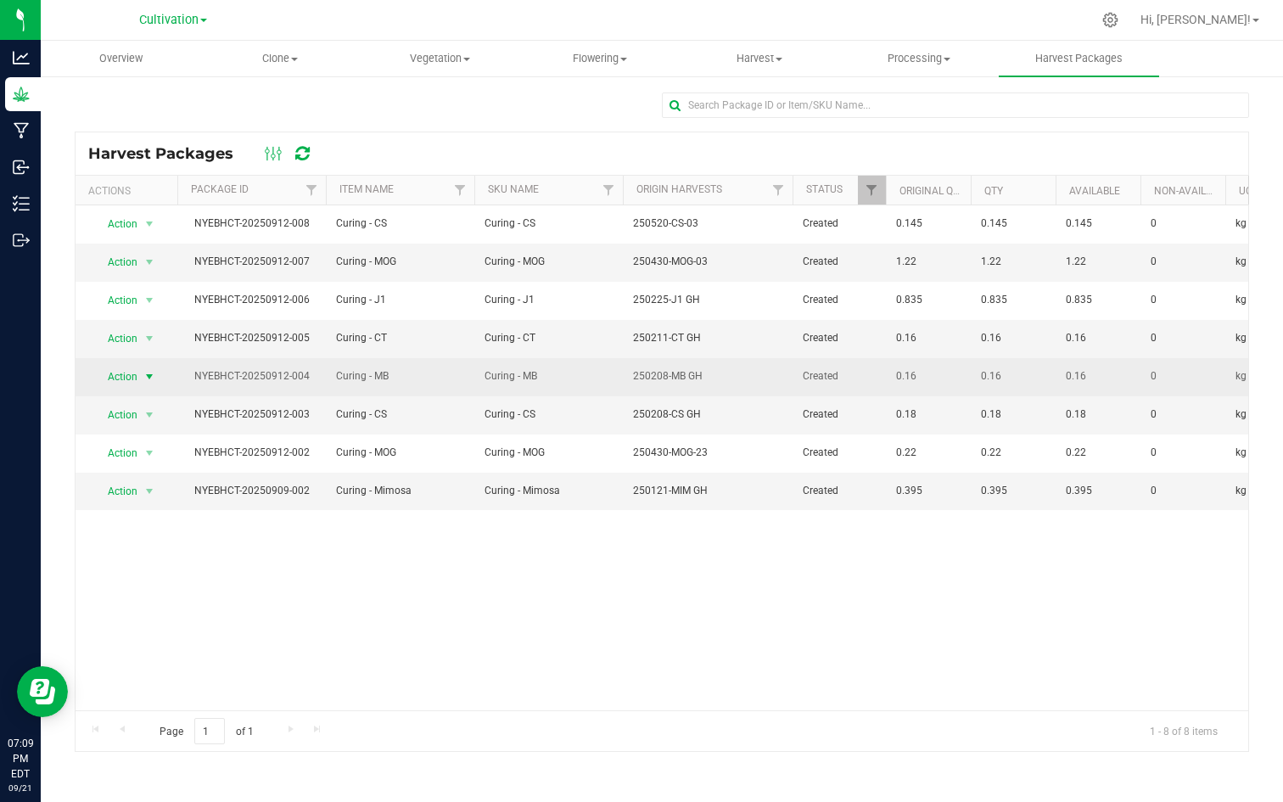
click at [152, 379] on span "select" at bounding box center [150, 377] width 14 height 14
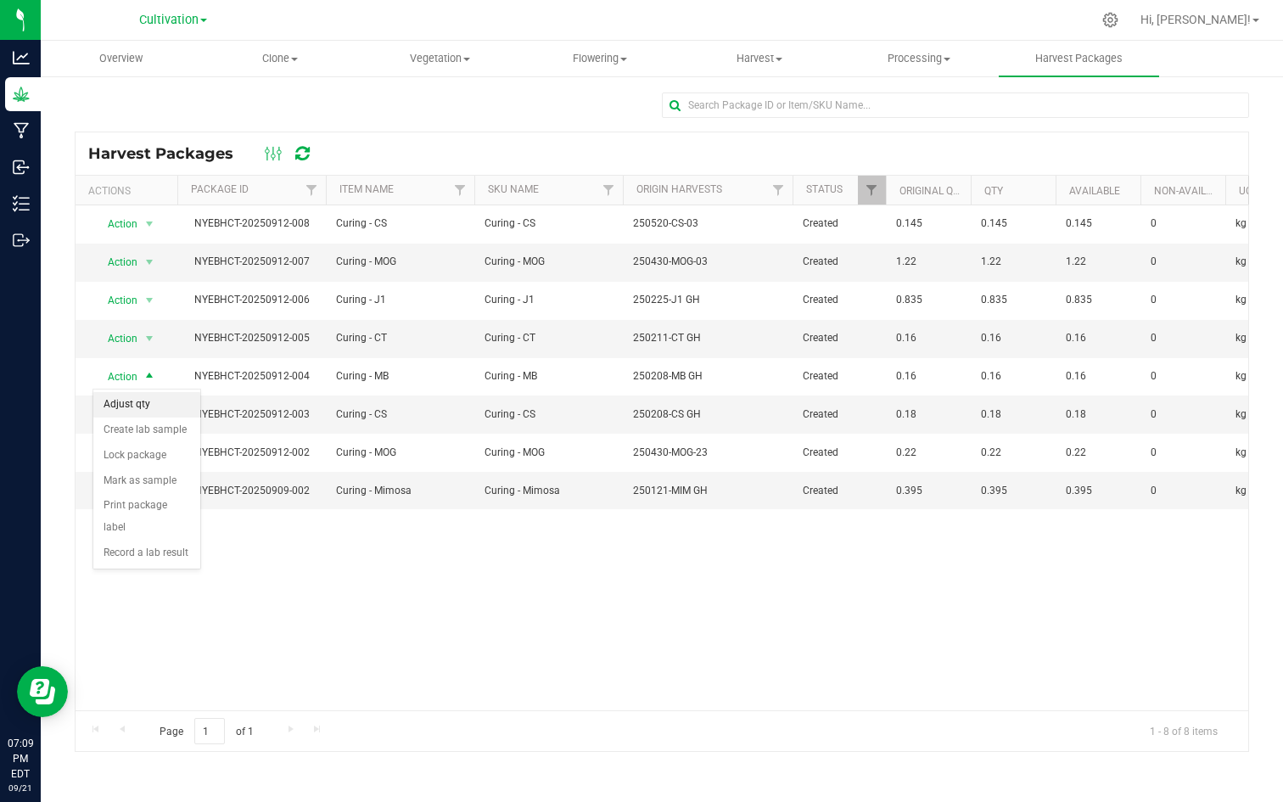
click at [133, 404] on li "Adjust qty" at bounding box center [146, 404] width 107 height 25
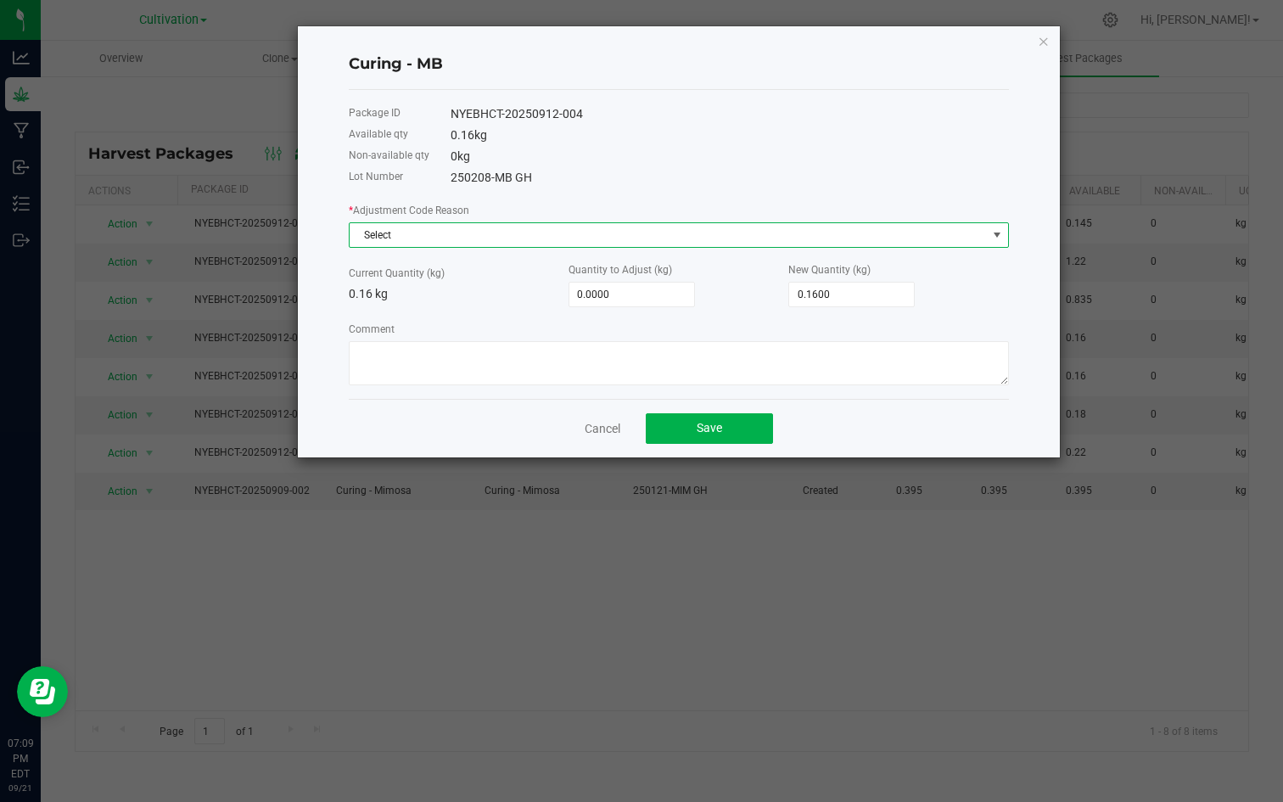
click at [997, 233] on span at bounding box center [998, 235] width 14 height 14
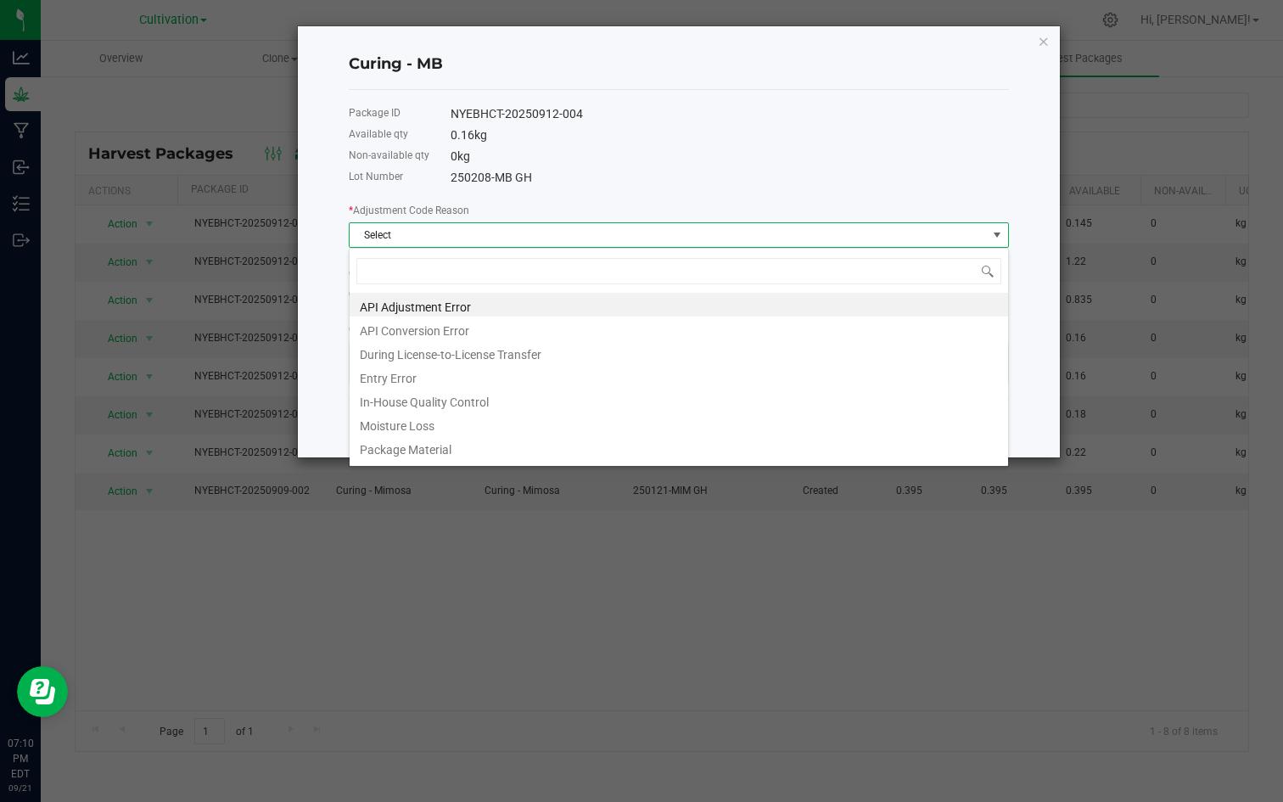
click at [670, 238] on span "Select" at bounding box center [668, 235] width 637 height 24
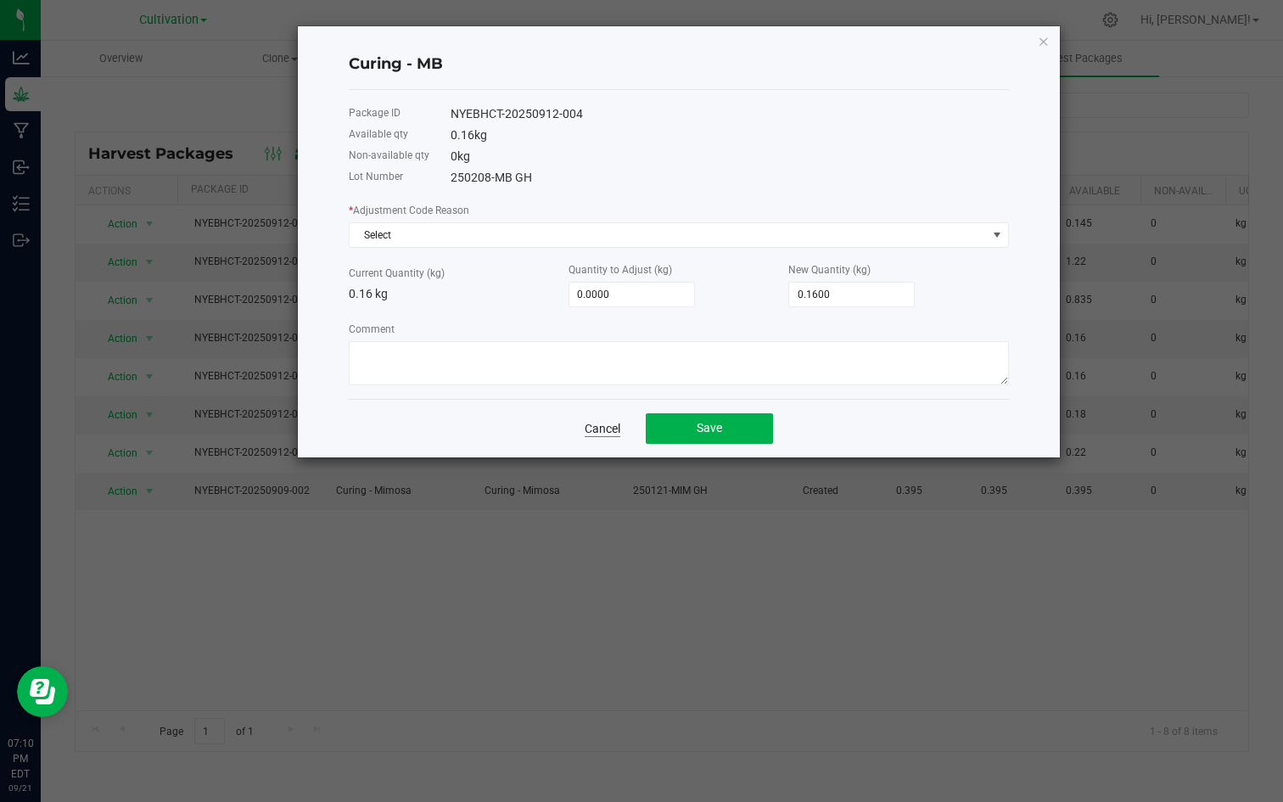
click at [604, 430] on link "Cancel" at bounding box center [603, 428] width 36 height 17
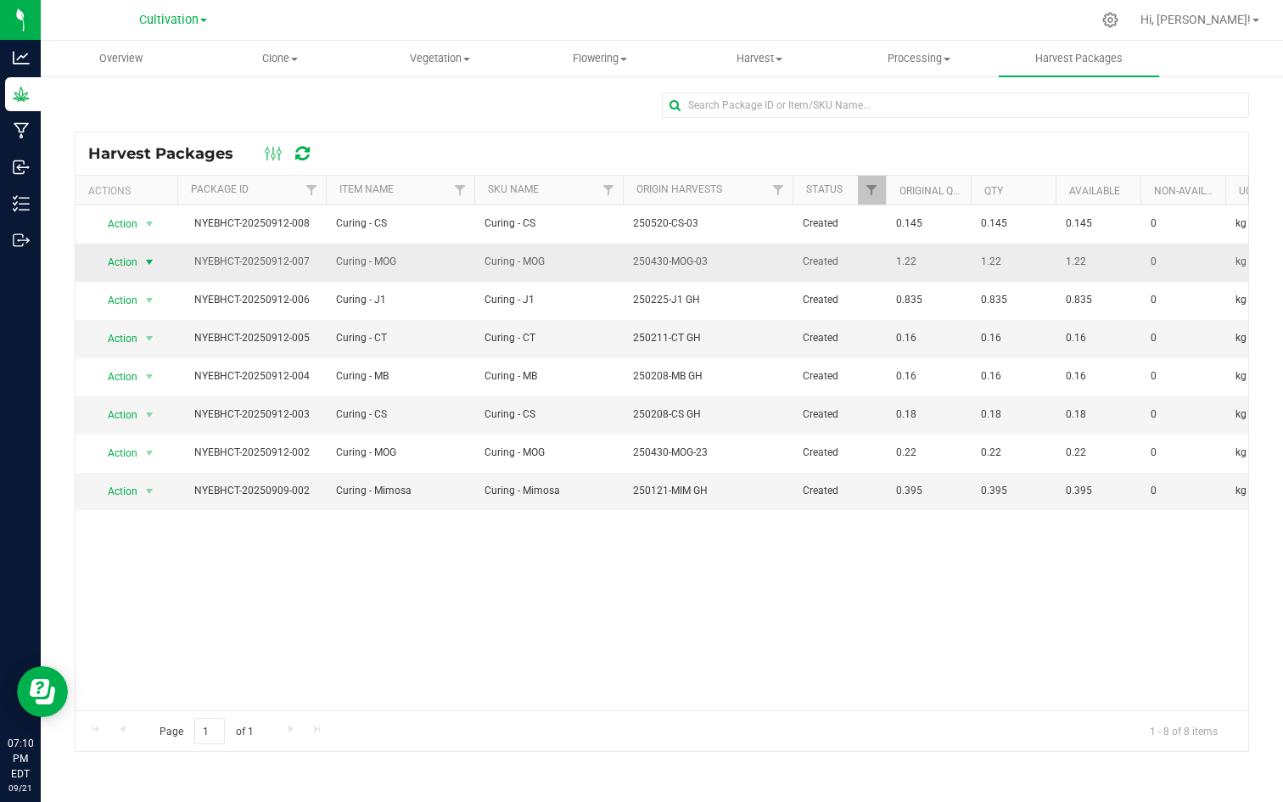
click at [129, 267] on span "Action" at bounding box center [116, 262] width 46 height 24
click at [138, 317] on li "Create lab sample" at bounding box center [146, 315] width 107 height 25
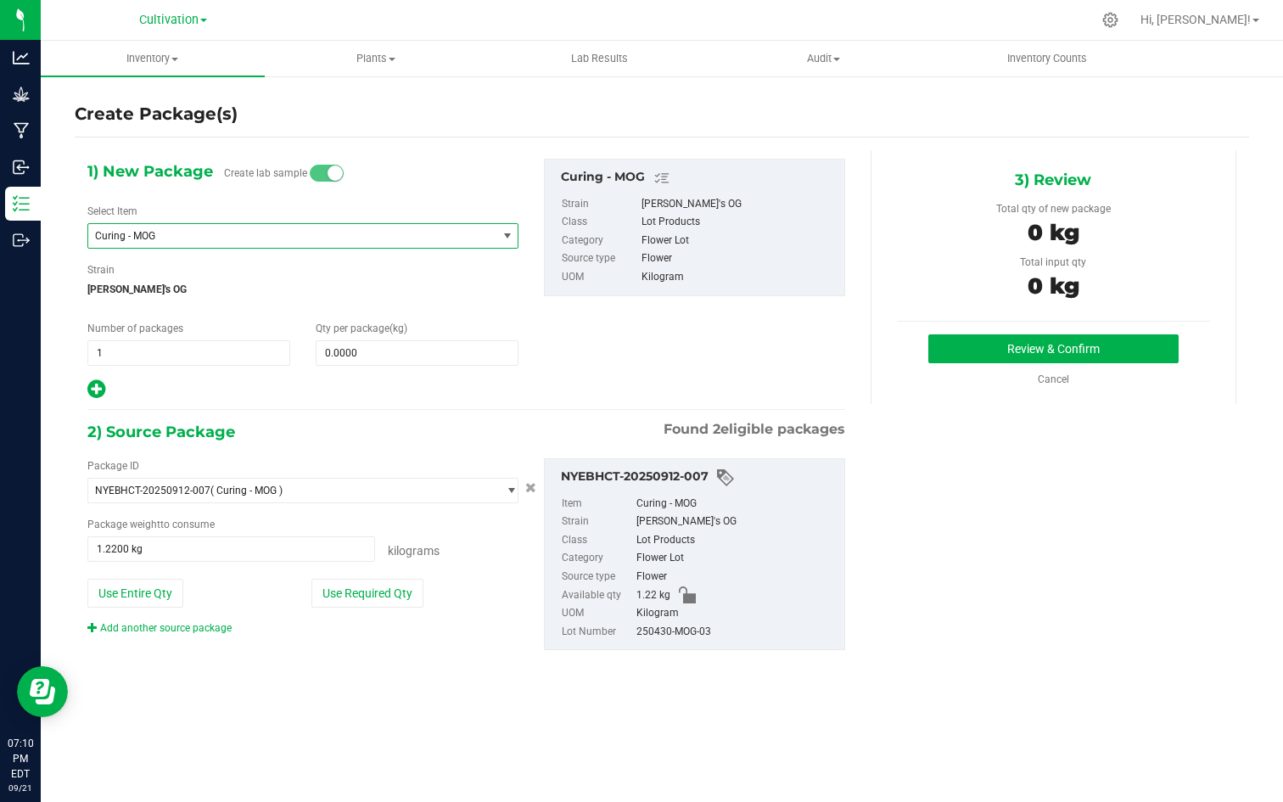
click at [180, 231] on span "Curing - MOG" at bounding box center [284, 236] width 379 height 12
click at [538, 306] on div "1) New Package Create lab sample Select Item Curing - MOG Biomass - Tropicana B…" at bounding box center [466, 280] width 783 height 242
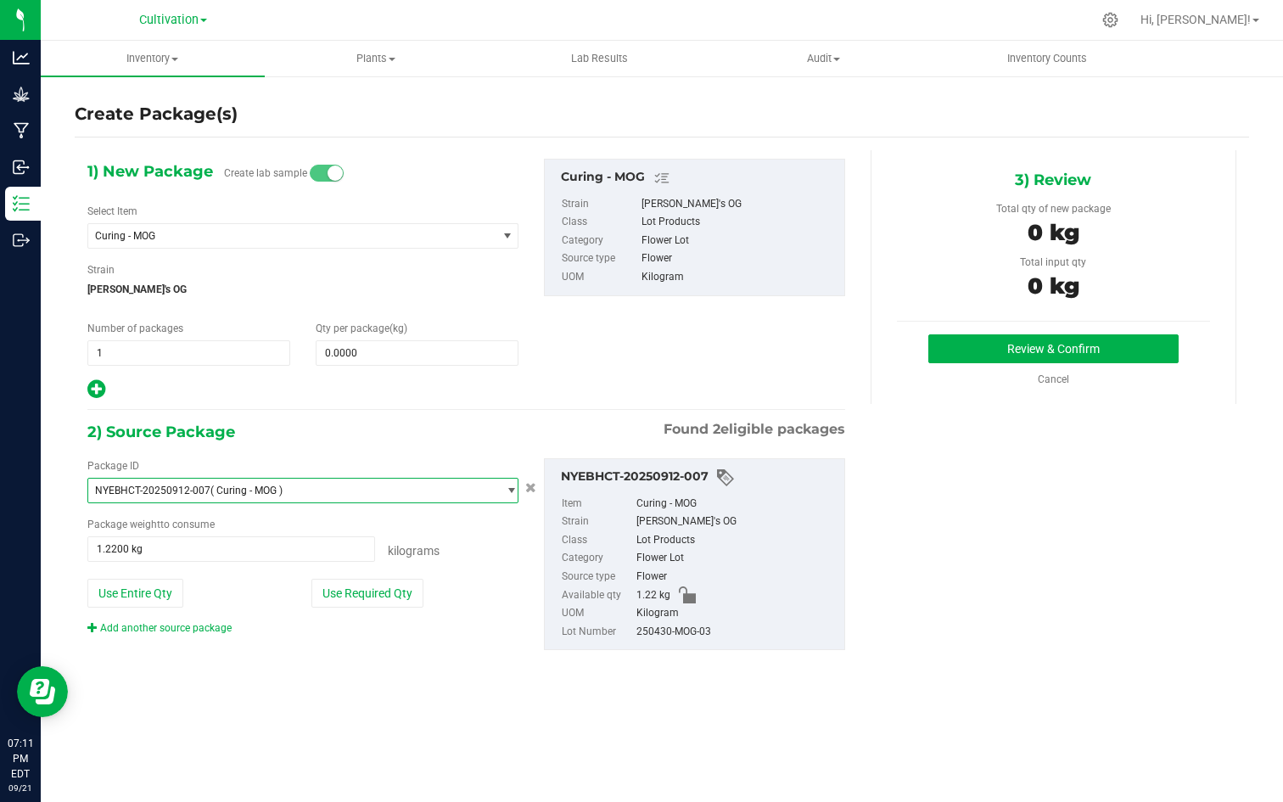
click at [514, 491] on span "select" at bounding box center [511, 491] width 13 height 14
click at [451, 441] on div "2) Source Package Found 2 eligible packages" at bounding box center [466, 431] width 758 height 25
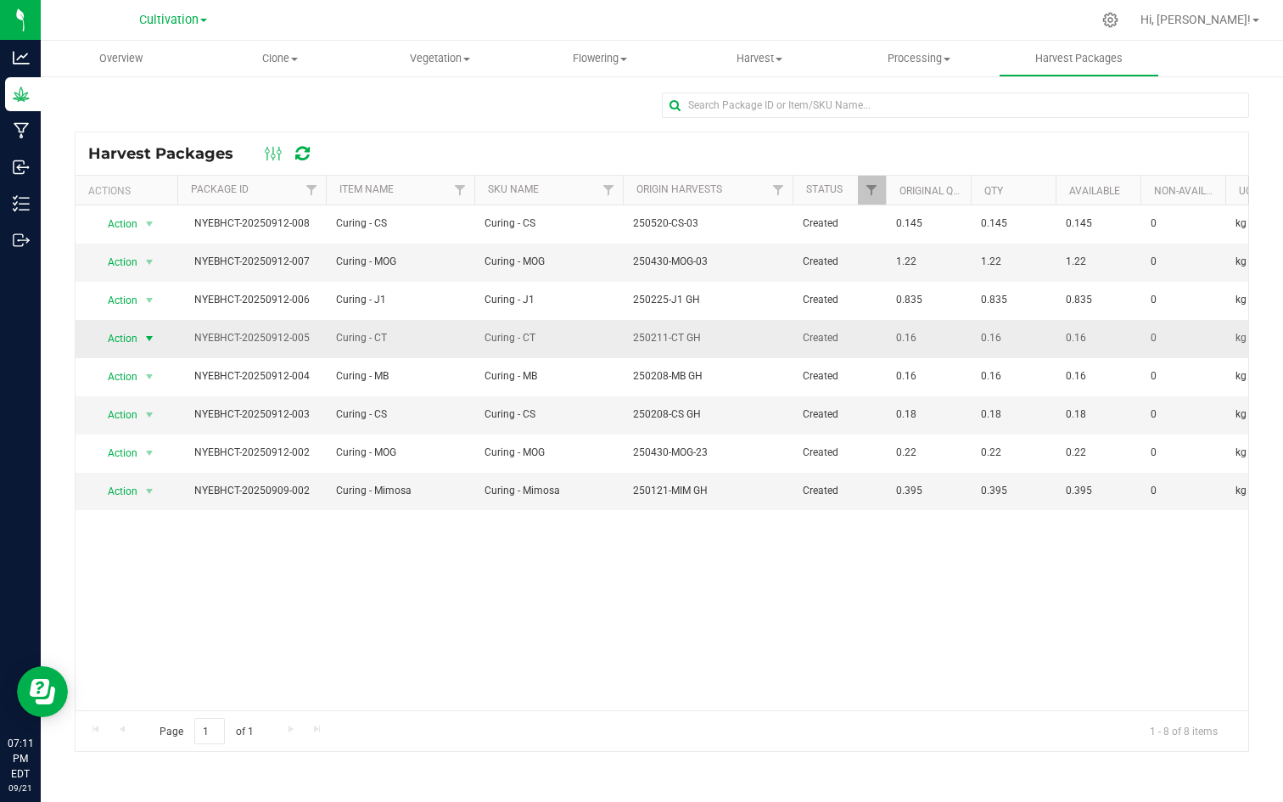
click at [148, 337] on span "select" at bounding box center [150, 339] width 14 height 14
click at [130, 502] on li "Record a lab result" at bounding box center [146, 514] width 107 height 25
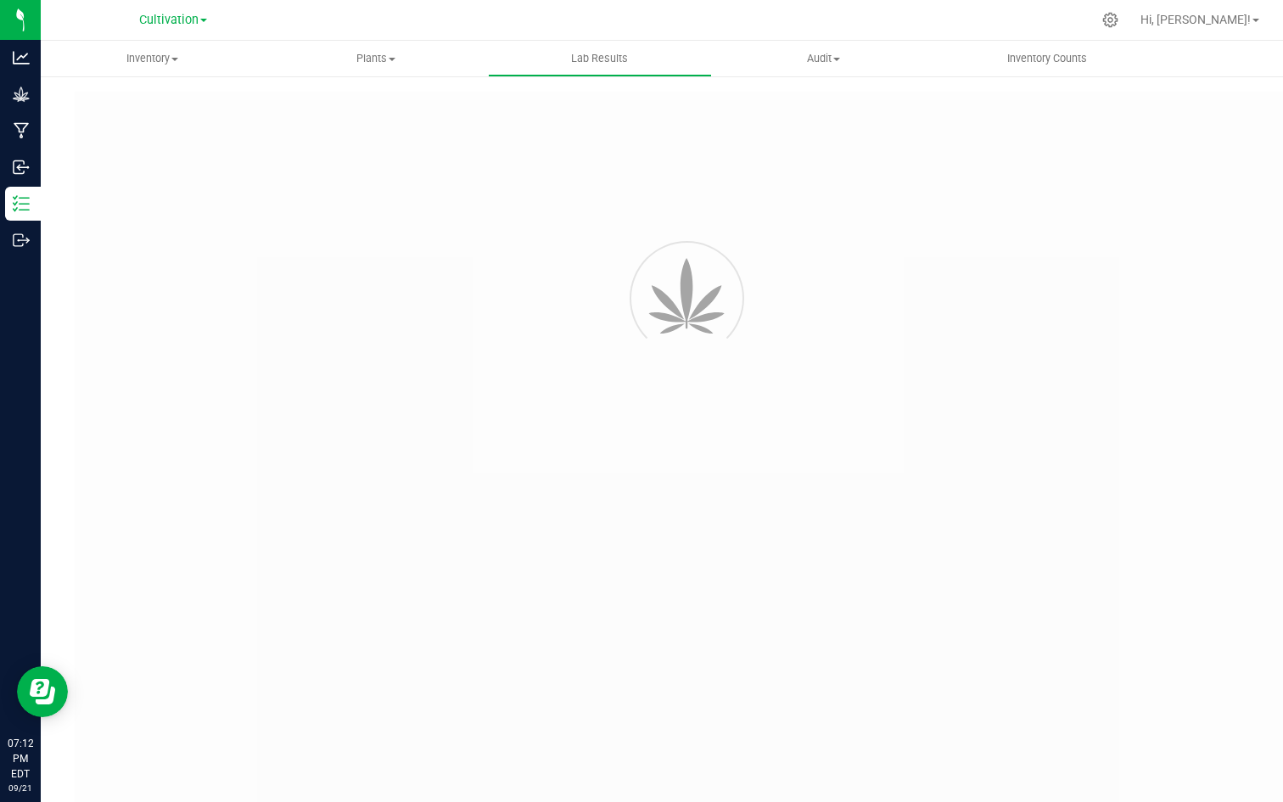
type input "NYEBHCT-20250912-005"
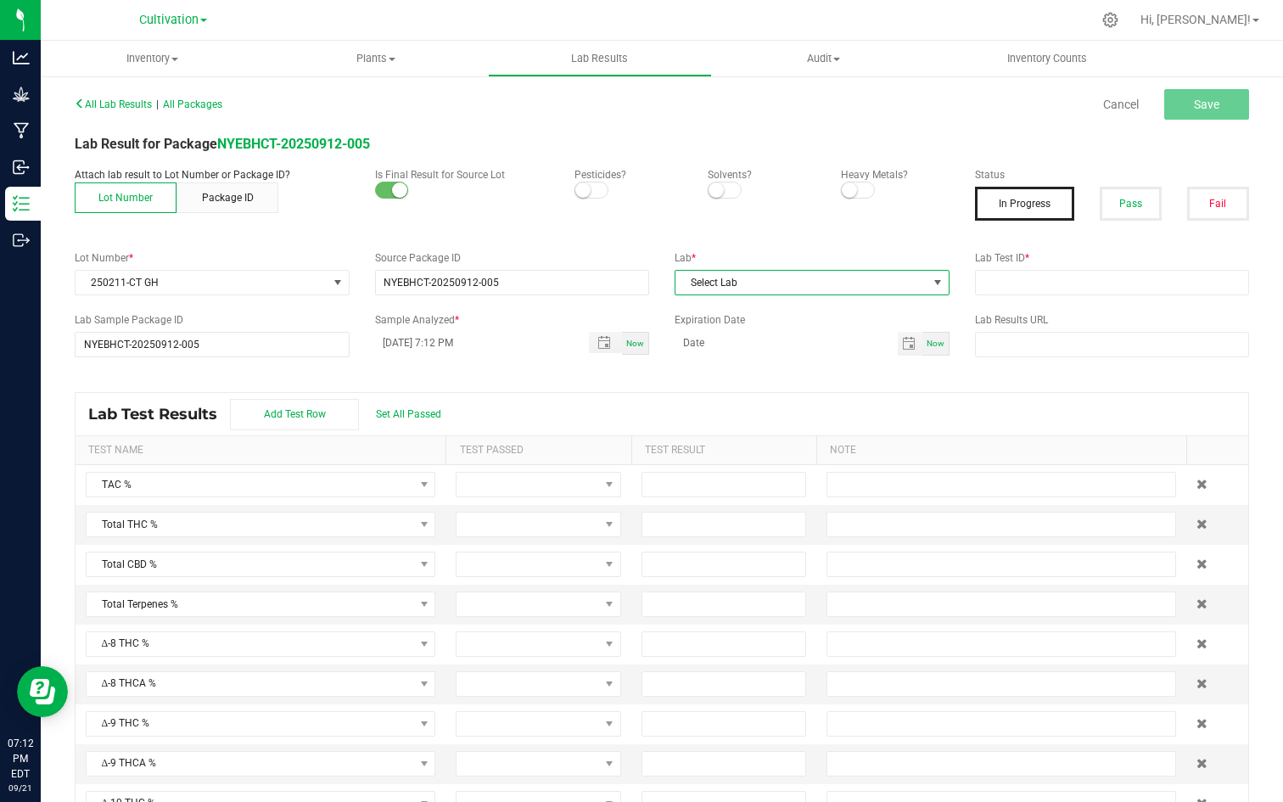
click at [937, 283] on span at bounding box center [938, 283] width 14 height 14
click at [937, 281] on span at bounding box center [938, 283] width 14 height 14
click at [590, 189] on small at bounding box center [582, 189] width 15 height 15
click at [718, 188] on small at bounding box center [716, 189] width 15 height 15
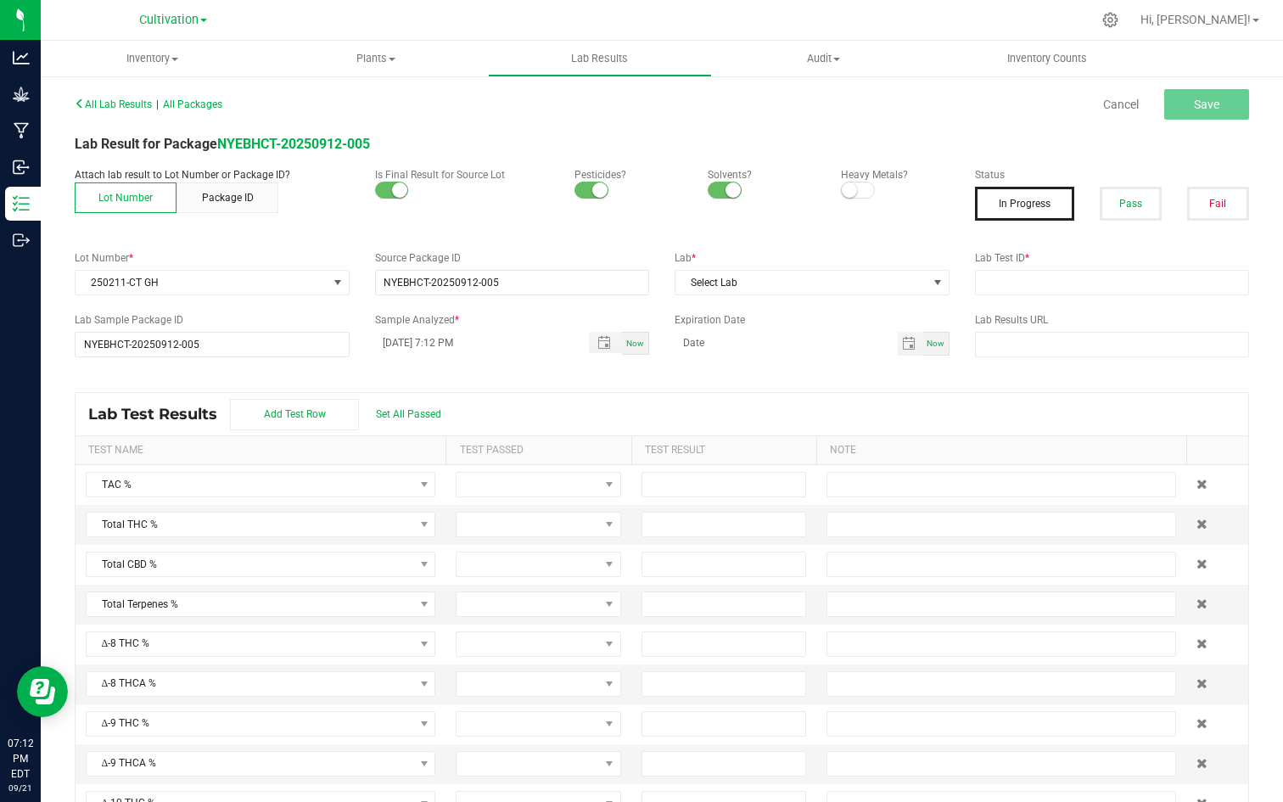
click at [863, 191] on span at bounding box center [858, 190] width 34 height 17
click at [582, 188] on span at bounding box center [592, 190] width 34 height 17
click at [599, 190] on span at bounding box center [592, 190] width 34 height 17
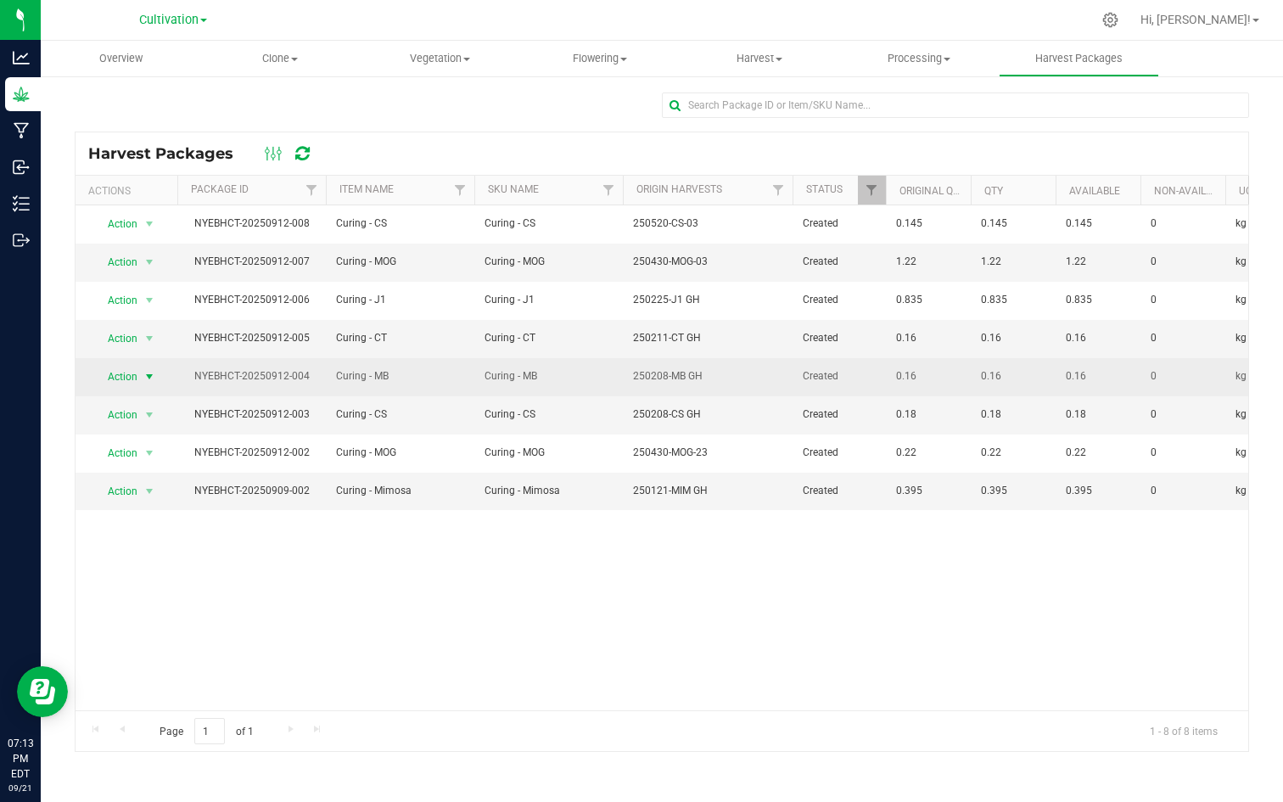
click at [129, 377] on span "Action" at bounding box center [116, 377] width 46 height 24
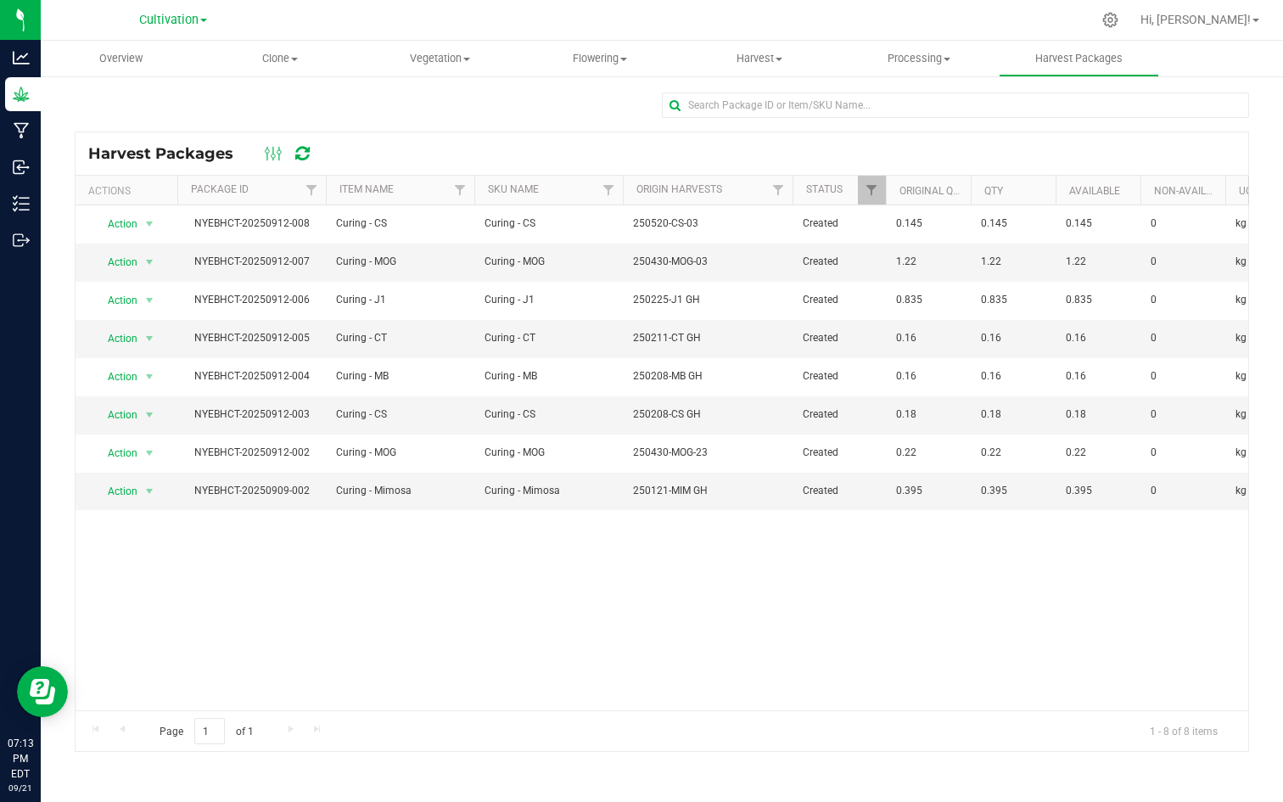
click at [379, 575] on div "Action Action Adjust qty Create lab sample Lock package Mark as sample Print pa…" at bounding box center [662, 457] width 1173 height 505
click at [949, 58] on span at bounding box center [947, 59] width 7 height 3
click at [896, 119] on span "Processing harvests" at bounding box center [917, 122] width 157 height 14
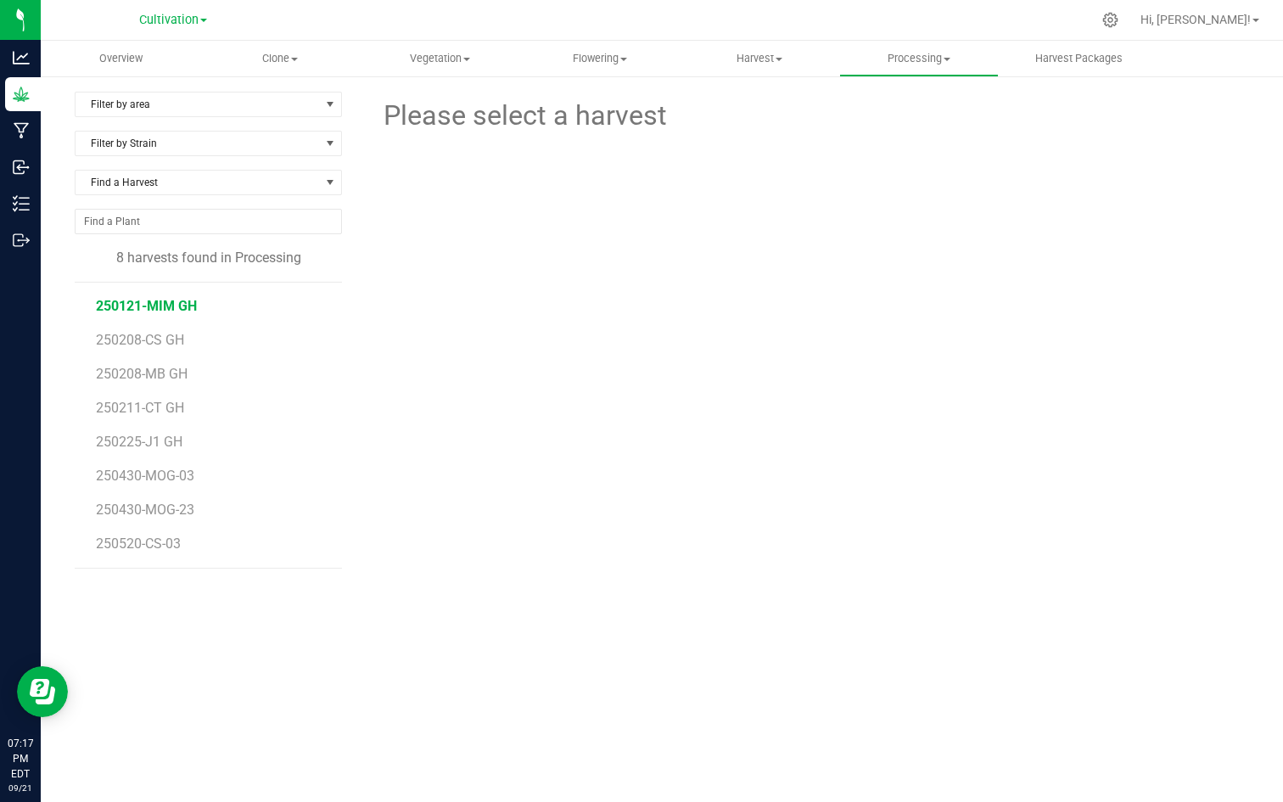
click at [147, 300] on span "250121-MIM GH" at bounding box center [146, 306] width 101 height 16
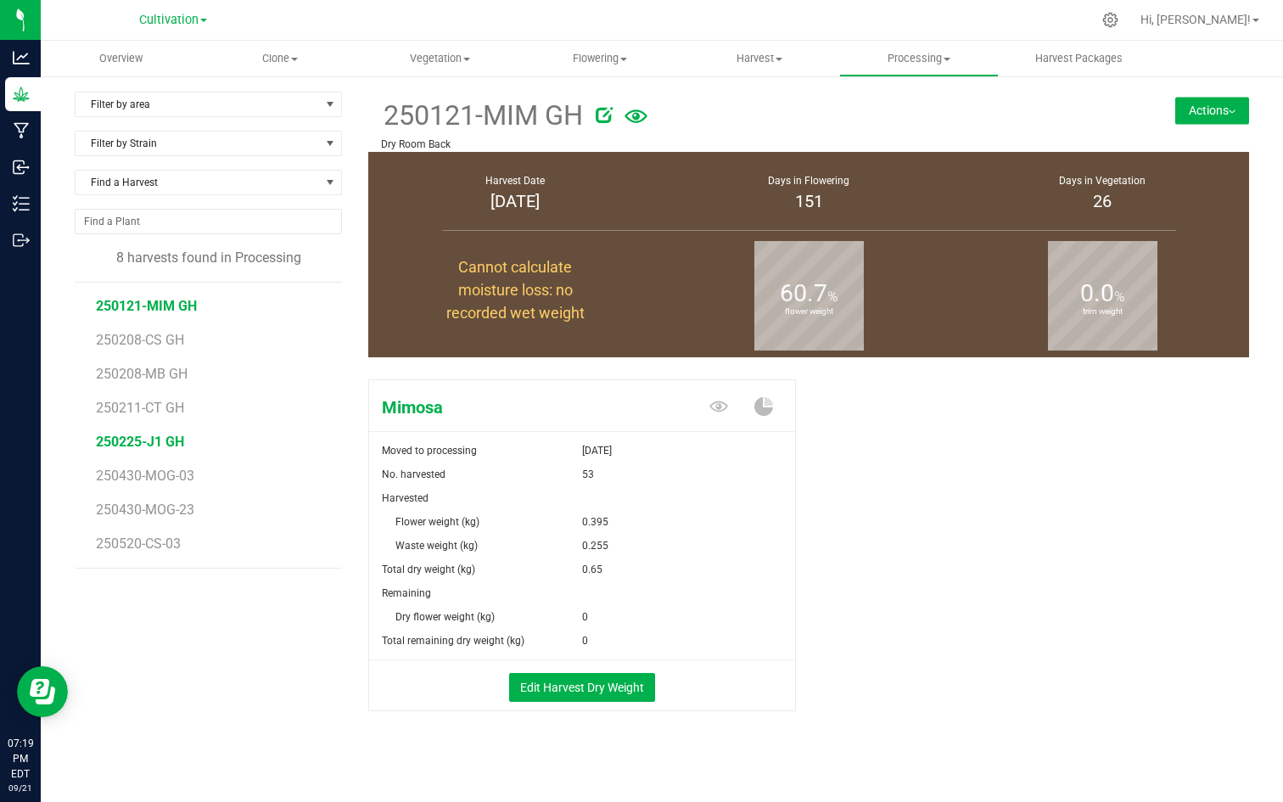
click at [150, 435] on span "250225-J1 GH" at bounding box center [140, 442] width 88 height 16
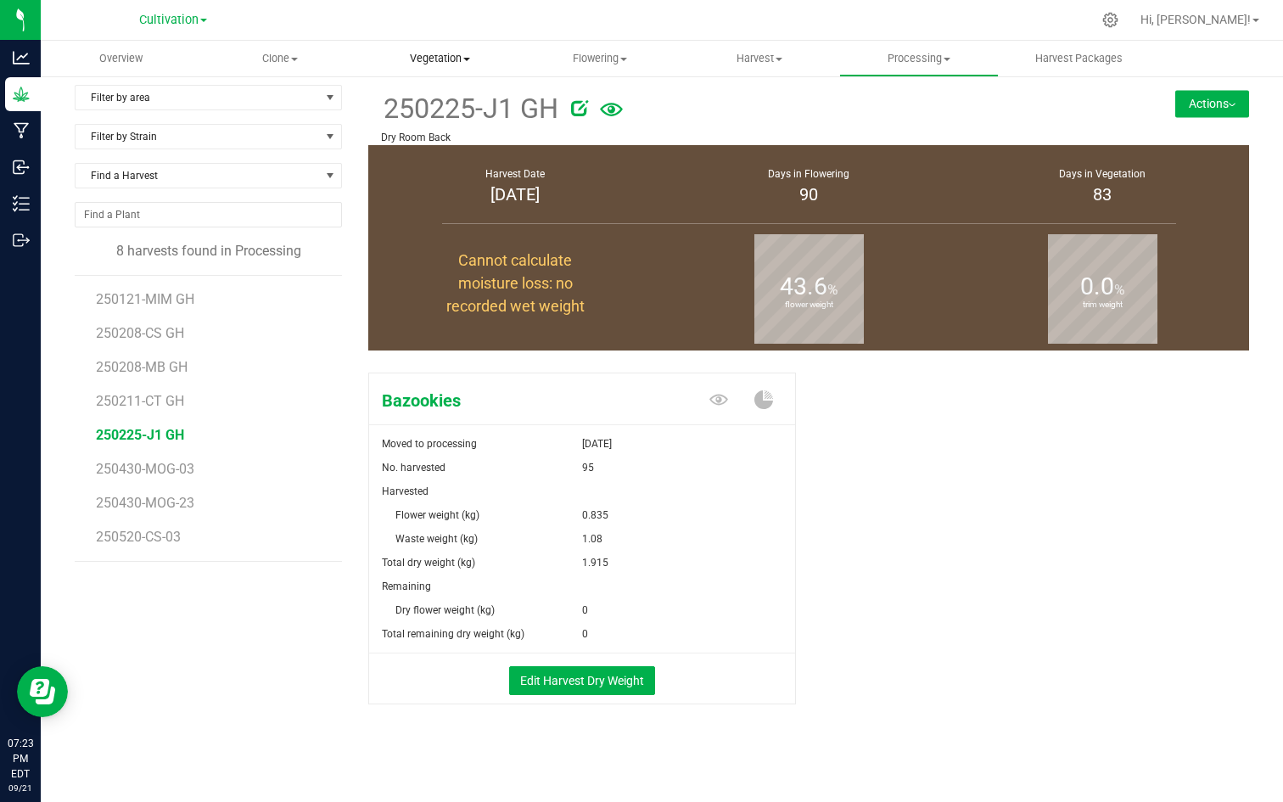
click at [457, 59] on span "Vegetation" at bounding box center [440, 58] width 158 height 15
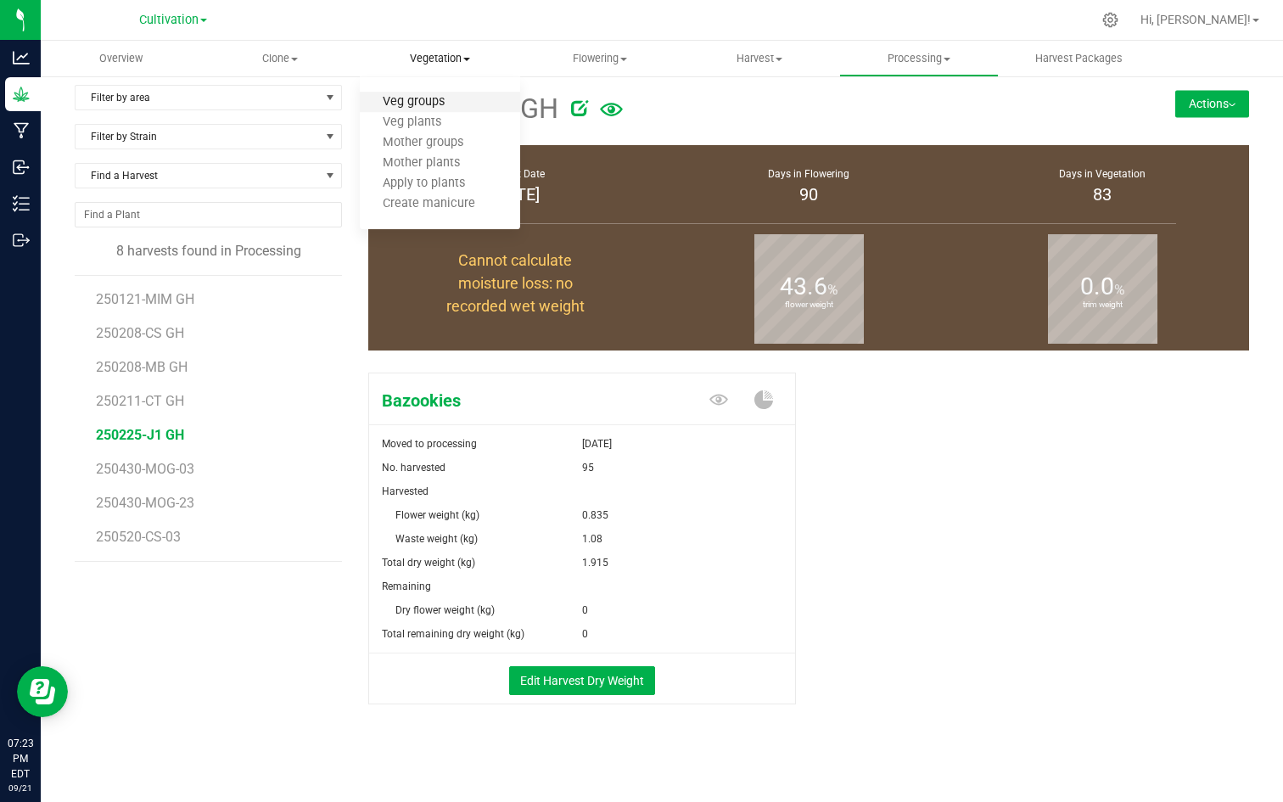
click at [423, 103] on span "Veg groups" at bounding box center [414, 102] width 108 height 14
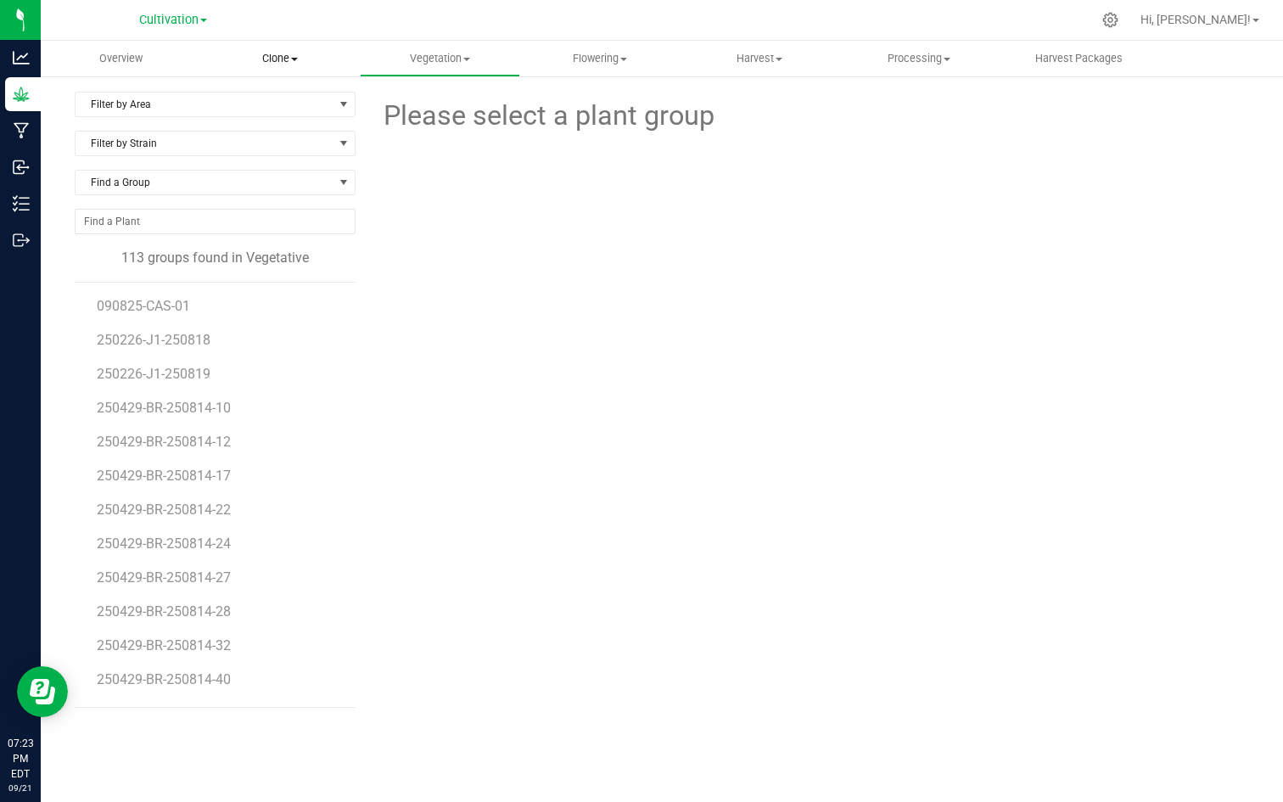
click at [291, 60] on span "Clone" at bounding box center [280, 58] width 158 height 15
click at [262, 121] on span "Cloning groups" at bounding box center [264, 122] width 128 height 14
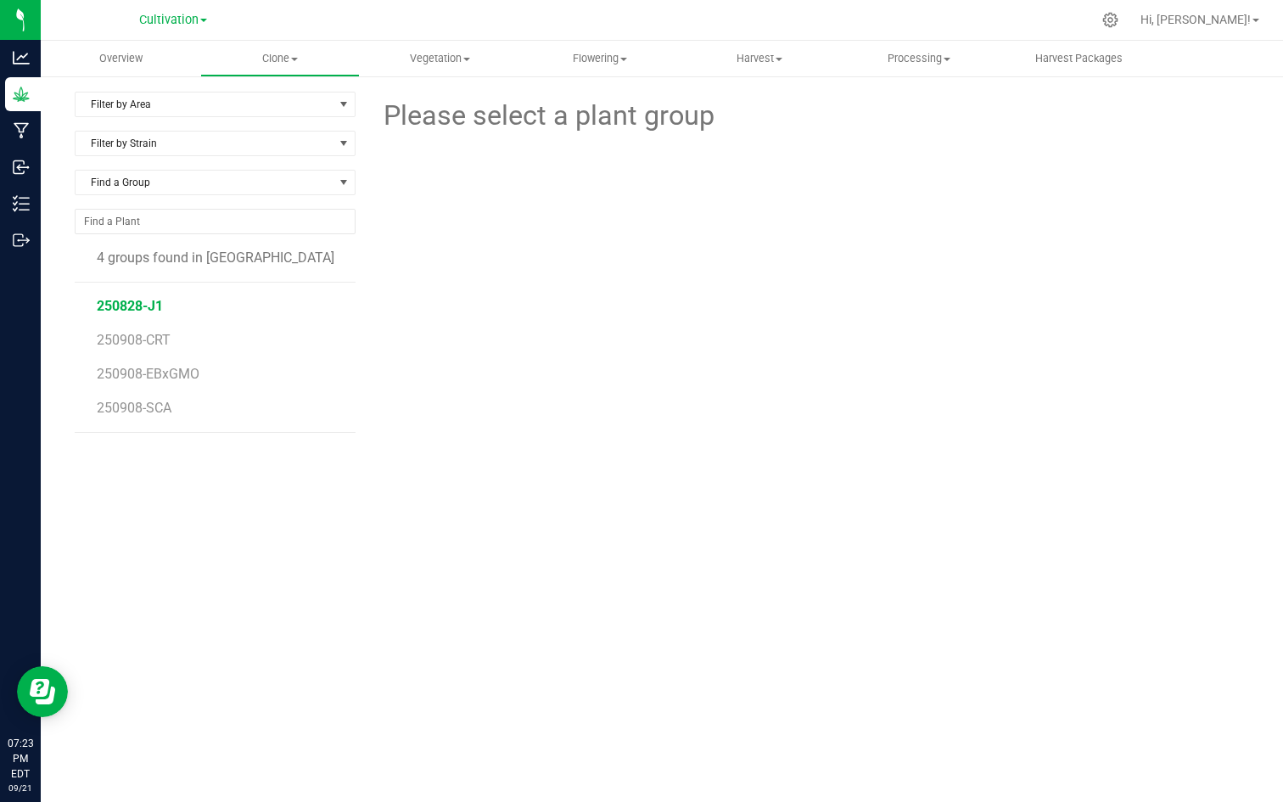
click at [130, 304] on span "250828-J1" at bounding box center [130, 306] width 66 height 16
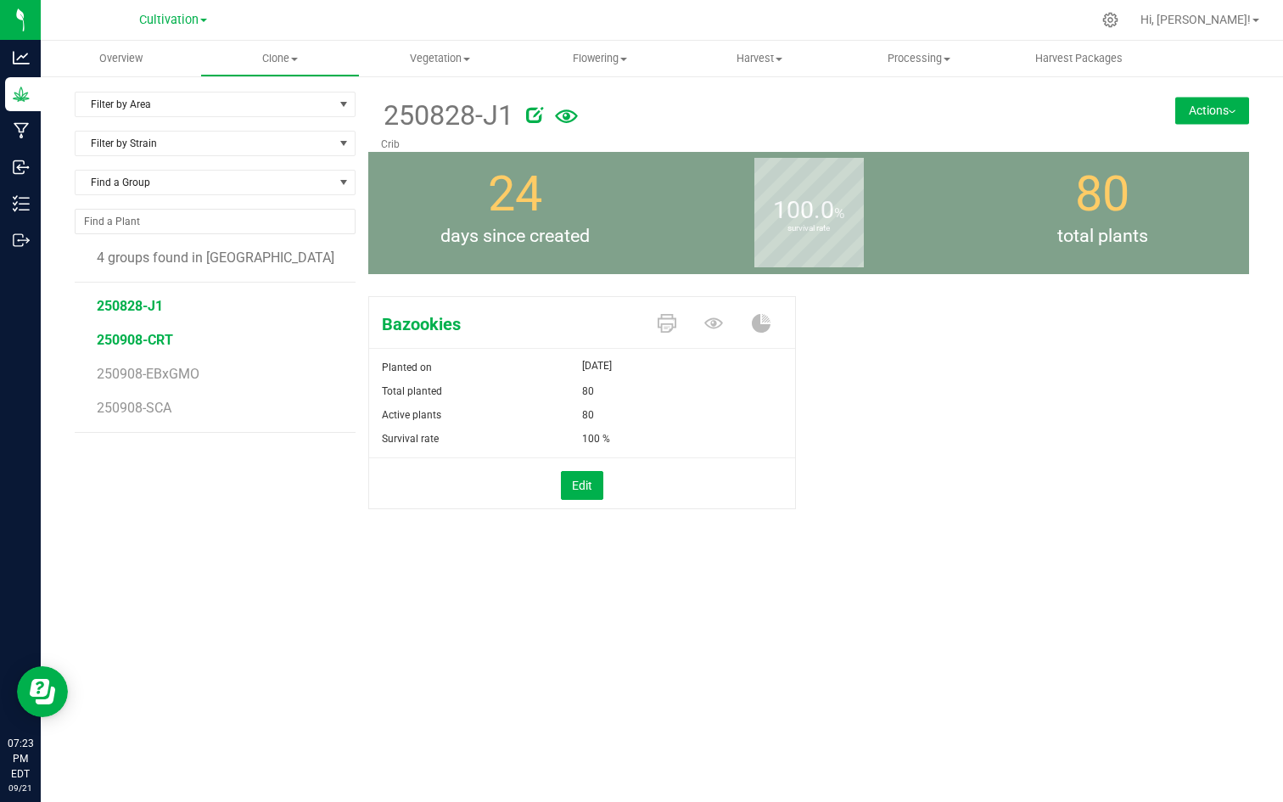
click at [128, 337] on span "250908-CRT" at bounding box center [135, 340] width 76 height 16
click at [127, 372] on span "250908-EBxGMO" at bounding box center [149, 374] width 104 height 16
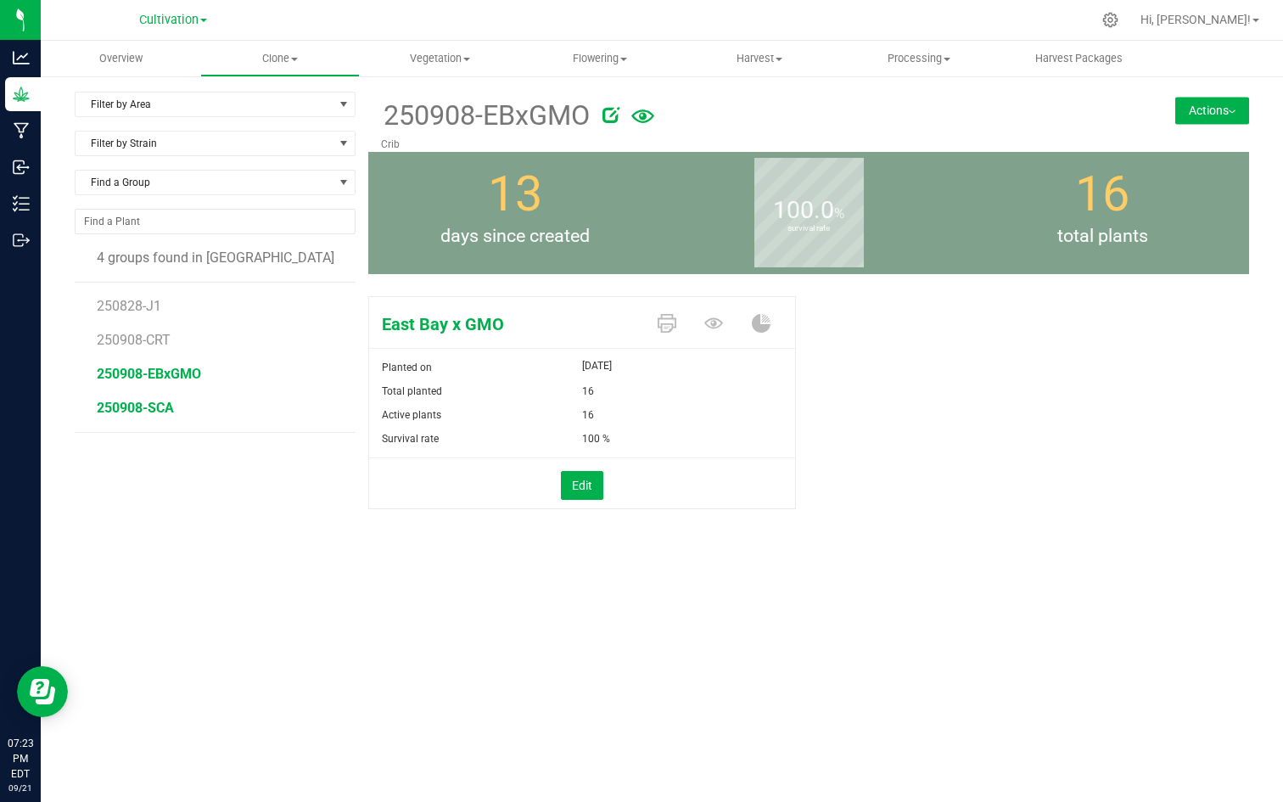
click at [118, 407] on span "250908-SCA" at bounding box center [135, 408] width 77 height 16
click at [457, 54] on span "Vegetation" at bounding box center [440, 58] width 158 height 15
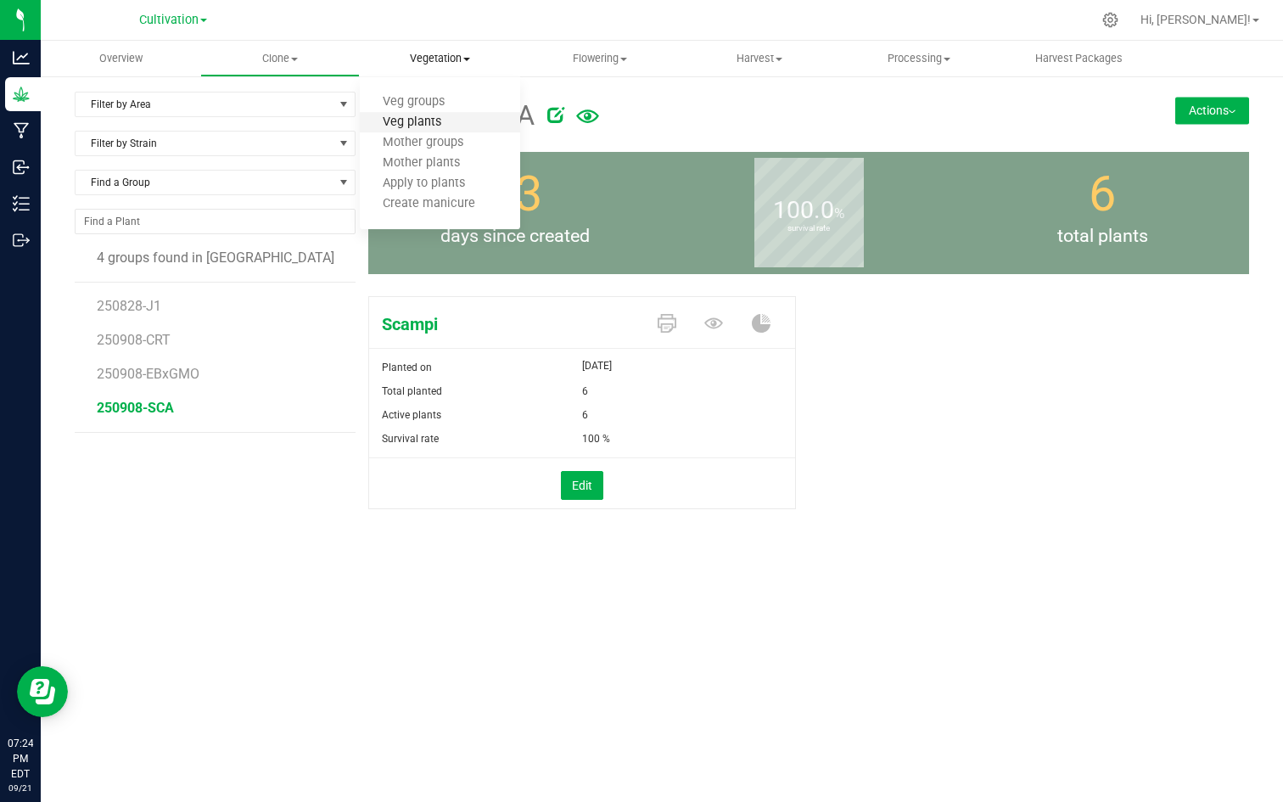
click at [422, 124] on span "Veg plants" at bounding box center [412, 122] width 104 height 14
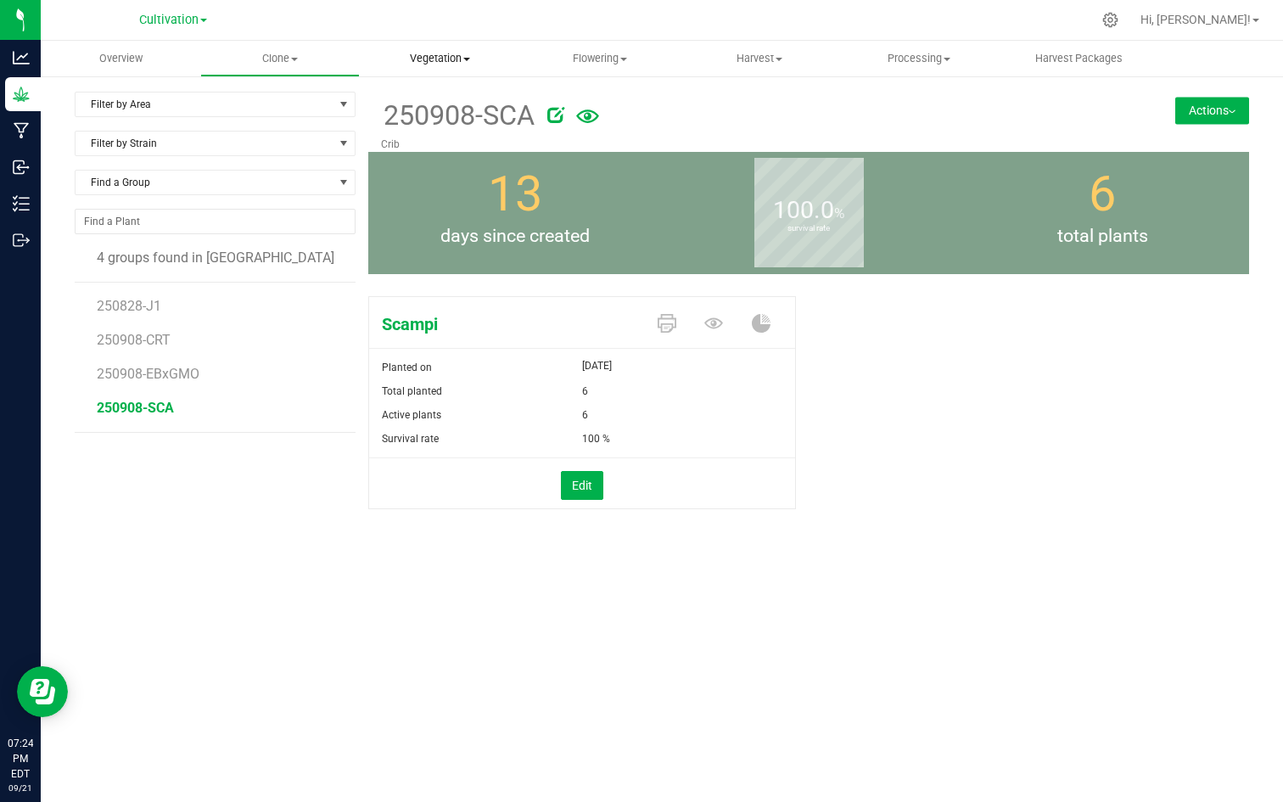
click at [465, 54] on span "Vegetation" at bounding box center [440, 58] width 158 height 15
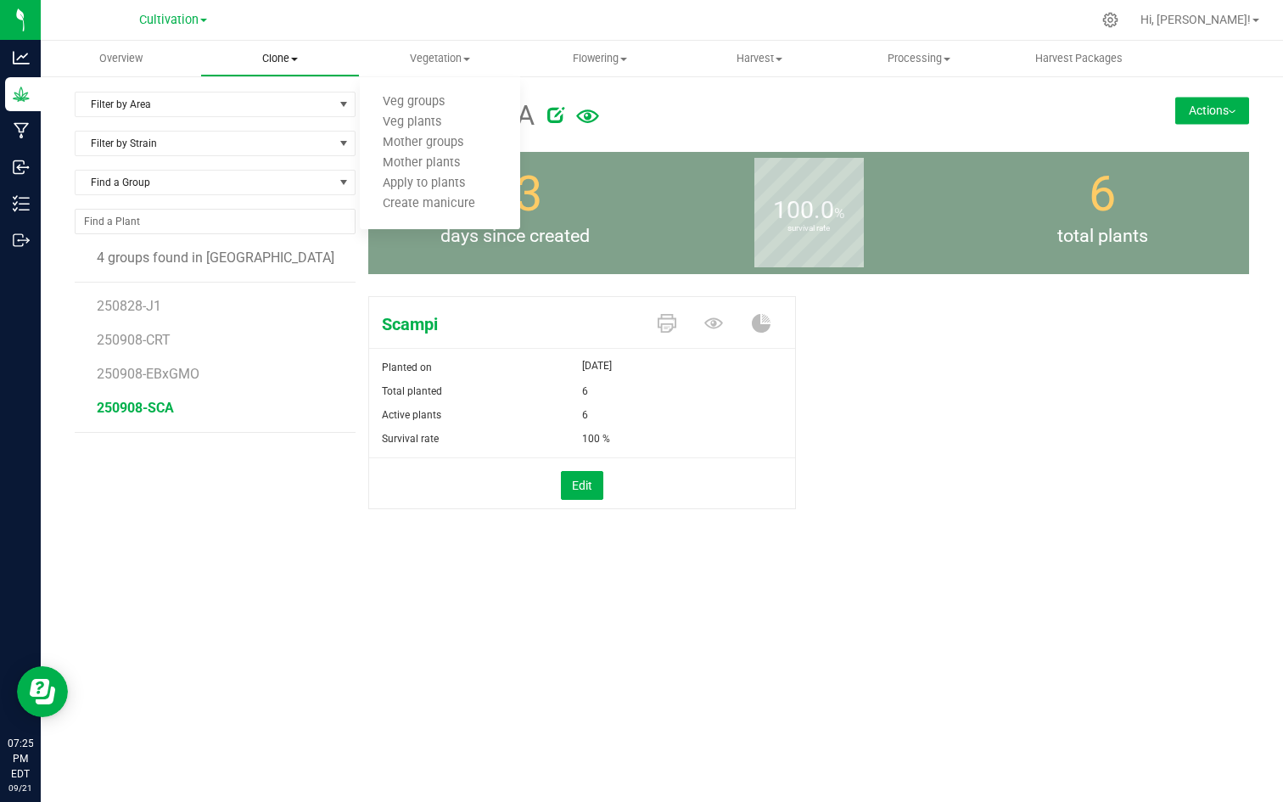
click at [296, 61] on span "Clone" at bounding box center [280, 58] width 158 height 15
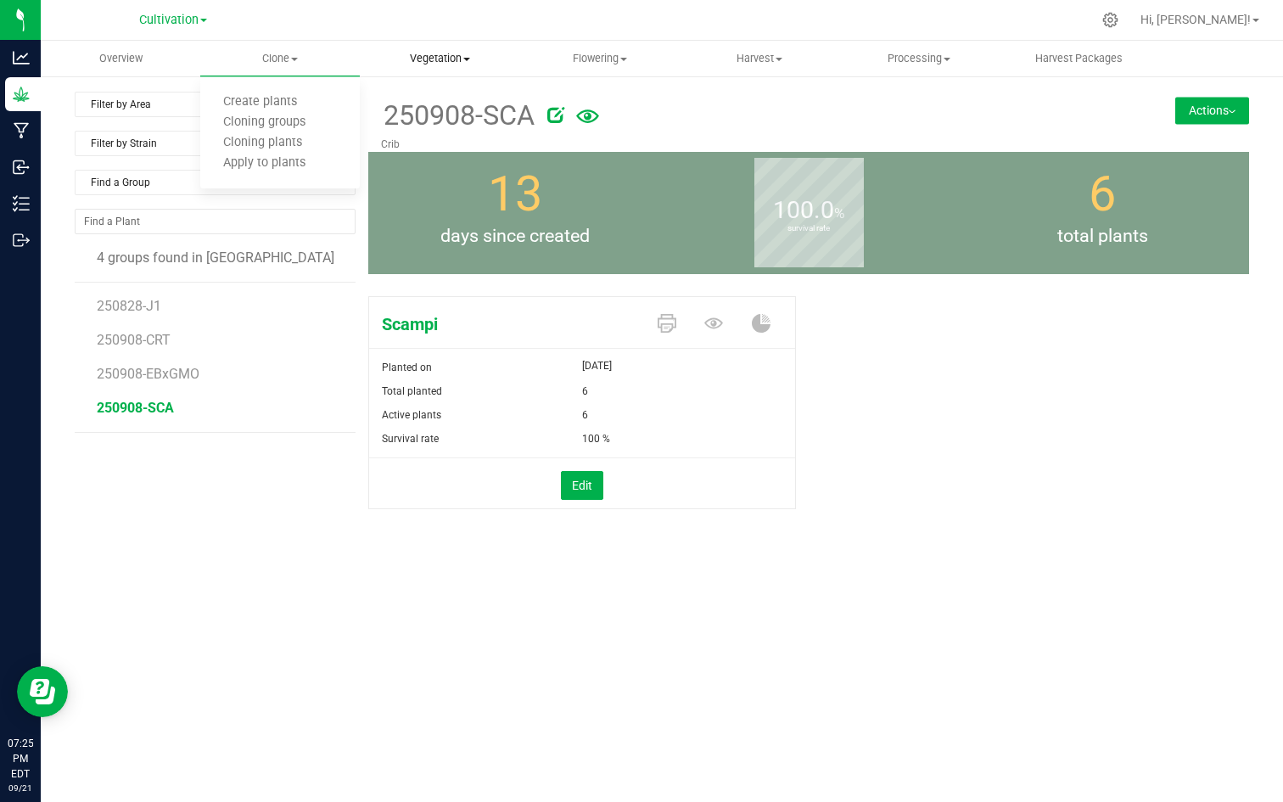
click at [466, 58] on span at bounding box center [466, 59] width 7 height 3
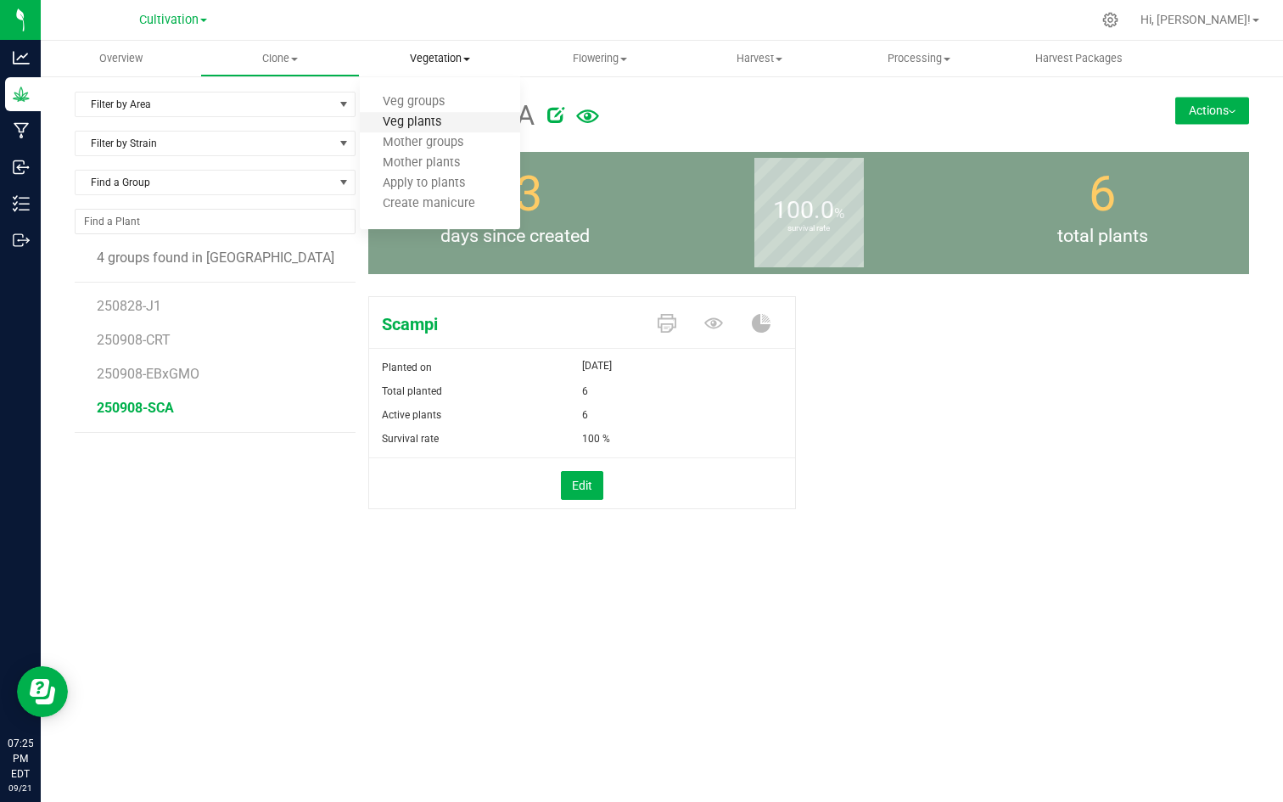
click at [424, 124] on span "Veg plants" at bounding box center [412, 122] width 104 height 14
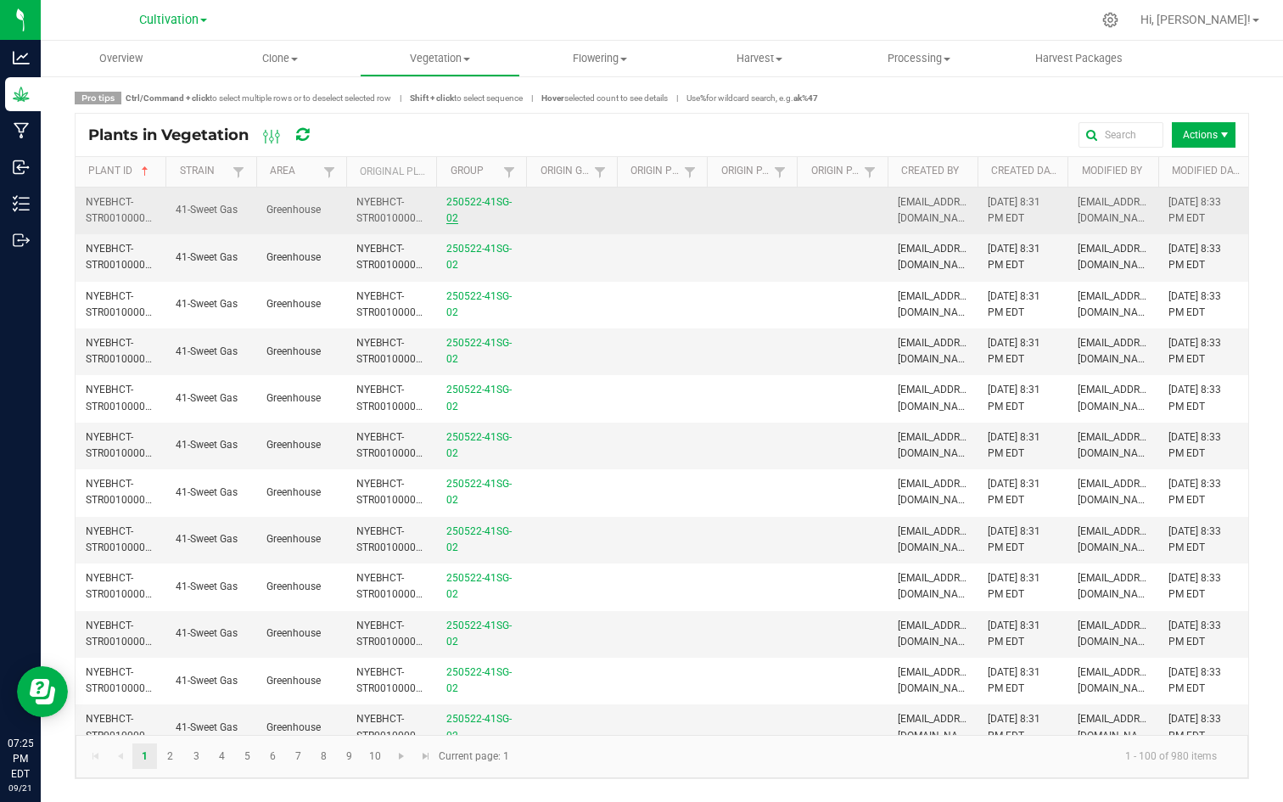
click at [472, 202] on link "250522-41SG-02" at bounding box center [478, 210] width 65 height 28
